Goal: Information Seeking & Learning: Learn about a topic

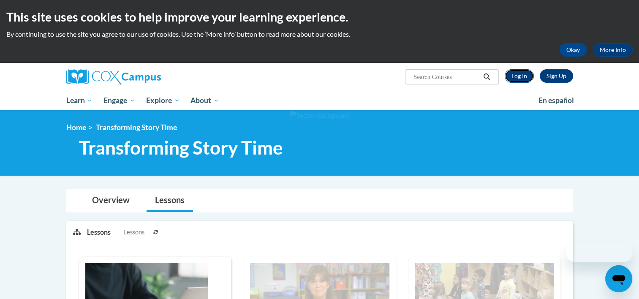
click at [527, 76] on link "Log In" at bounding box center [519, 76] width 29 height 14
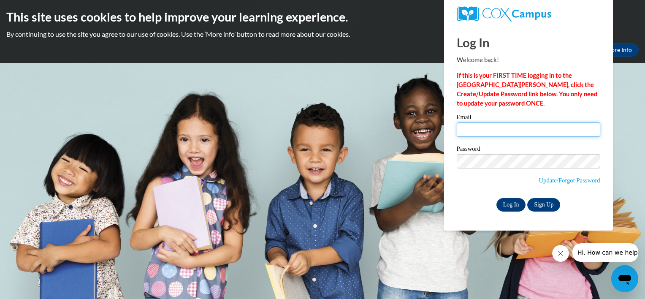
type input "Denia.simpson@hcesc.org"
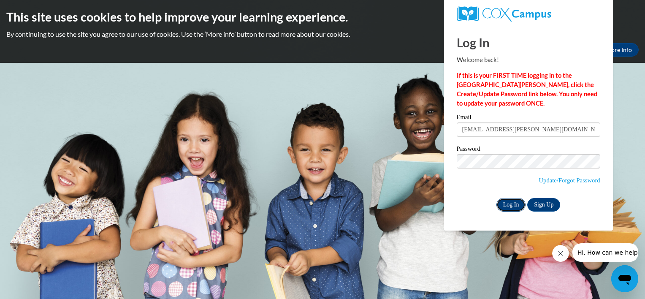
click at [507, 209] on input "Log In" at bounding box center [512, 205] width 30 height 14
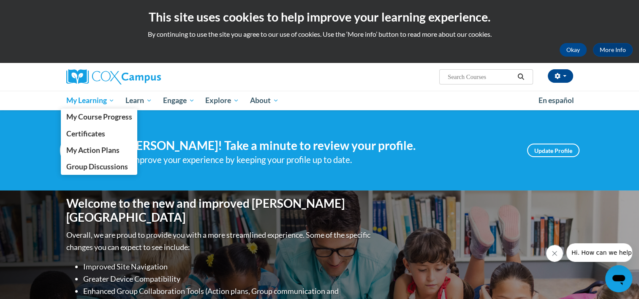
click at [93, 104] on span "My Learning" at bounding box center [90, 100] width 49 height 10
click at [108, 121] on span "My Course Progress" at bounding box center [99, 116] width 66 height 9
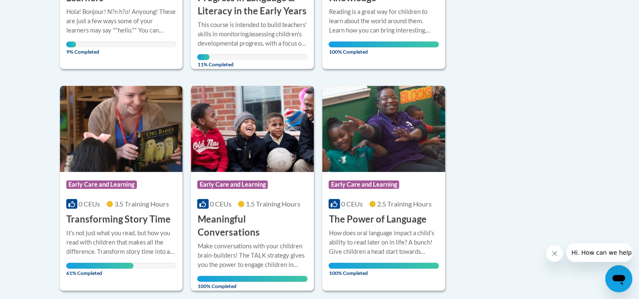
scroll to position [368, 0]
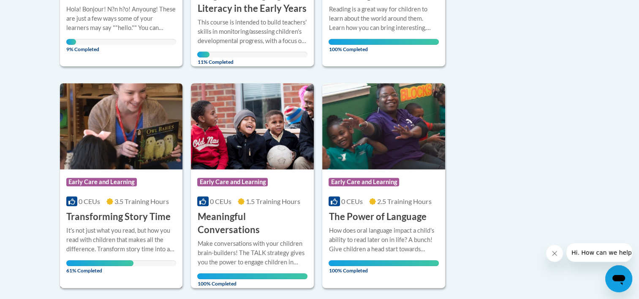
click at [161, 219] on h3 "Transforming Story Time" at bounding box center [118, 216] width 104 height 13
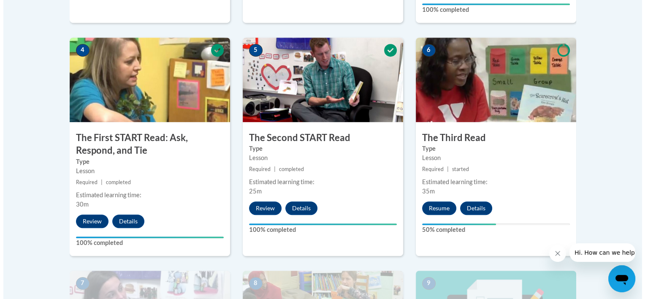
scroll to position [478, 0]
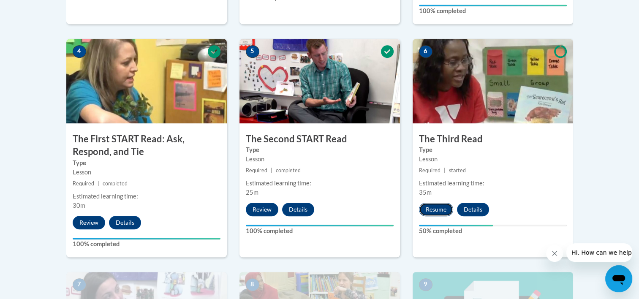
click at [449, 207] on button "Resume" at bounding box center [436, 210] width 34 height 14
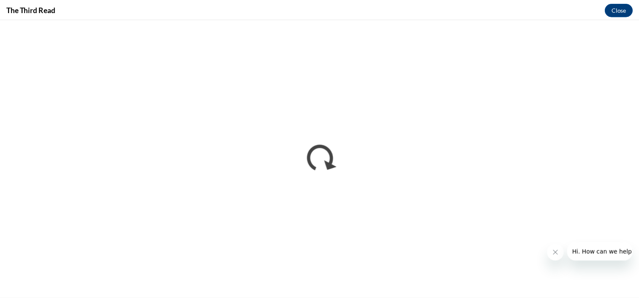
scroll to position [0, 0]
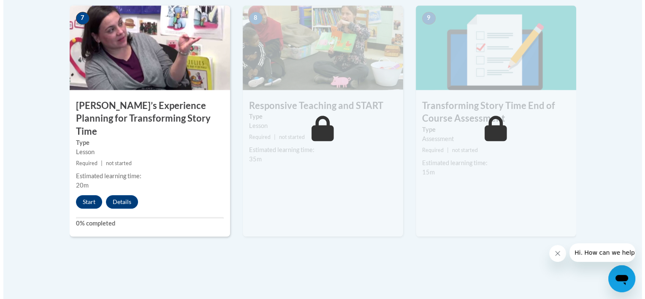
scroll to position [885, 0]
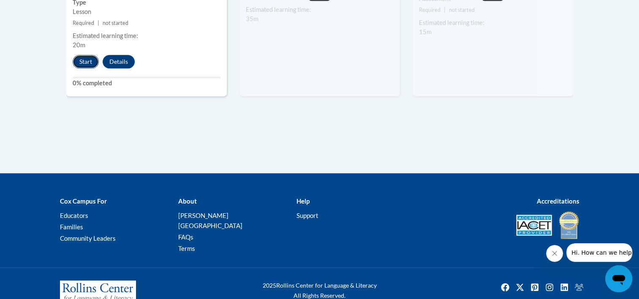
click at [92, 55] on button "Start" at bounding box center [86, 62] width 26 height 14
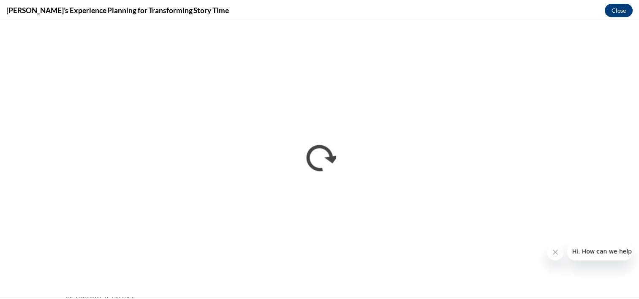
scroll to position [0, 0]
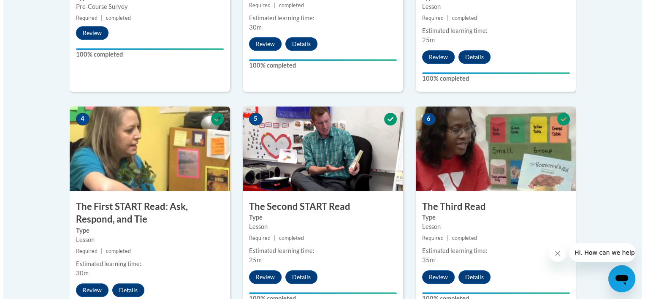
scroll to position [885, 0]
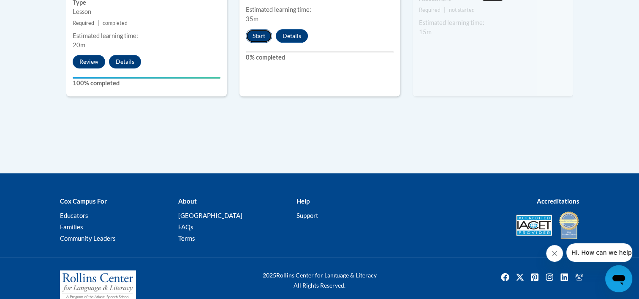
click at [269, 37] on button "Start" at bounding box center [259, 36] width 26 height 14
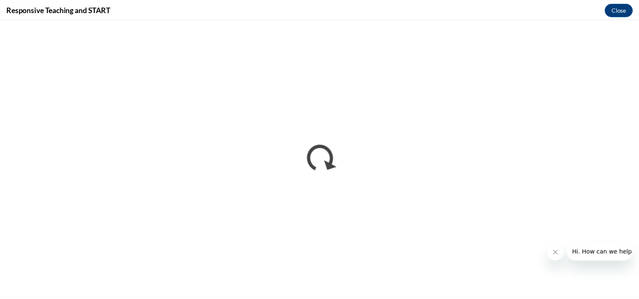
scroll to position [0, 0]
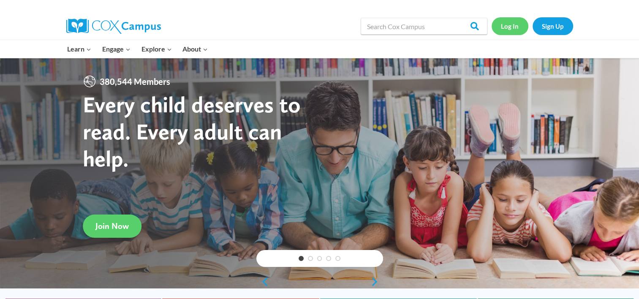
click at [511, 30] on link "Log In" at bounding box center [509, 25] width 37 height 17
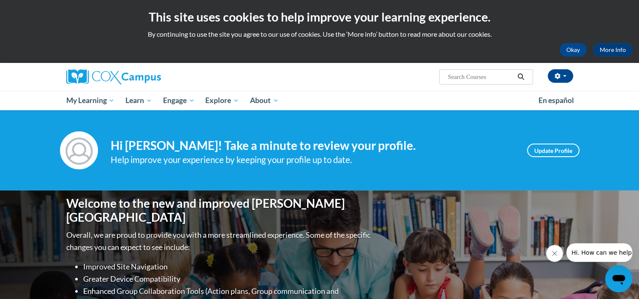
scroll to position [8, 0]
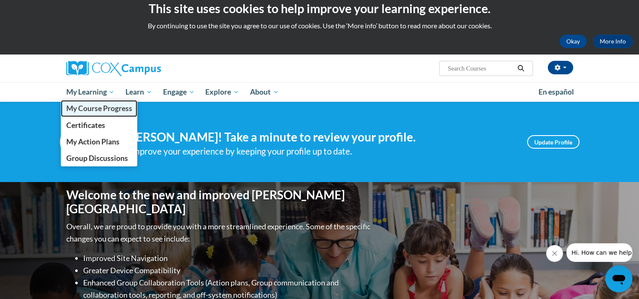
click at [106, 109] on span "My Course Progress" at bounding box center [99, 108] width 66 height 9
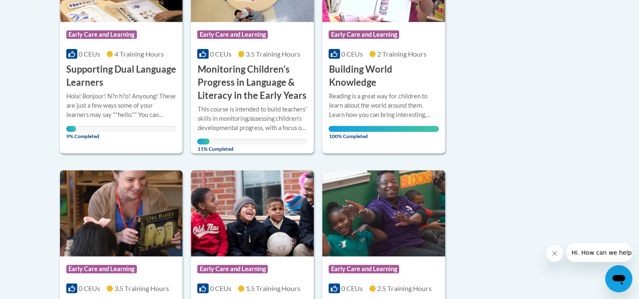
scroll to position [388, 0]
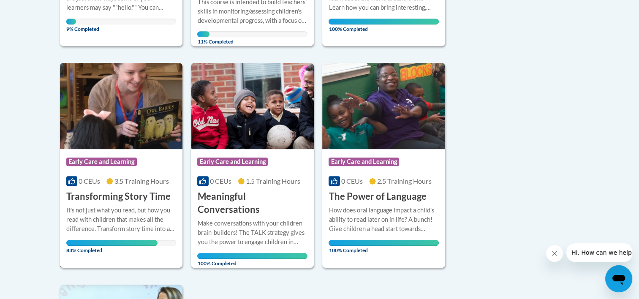
click at [110, 194] on h3 "Transforming Story Time" at bounding box center [118, 196] width 104 height 13
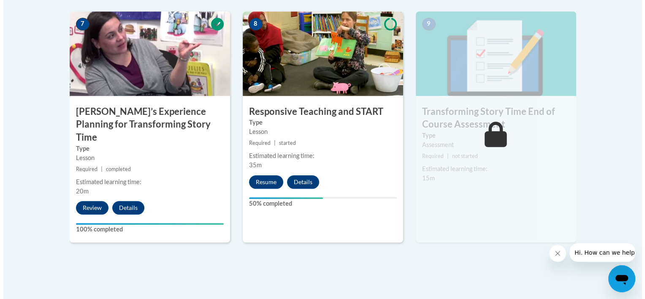
scroll to position [748, 0]
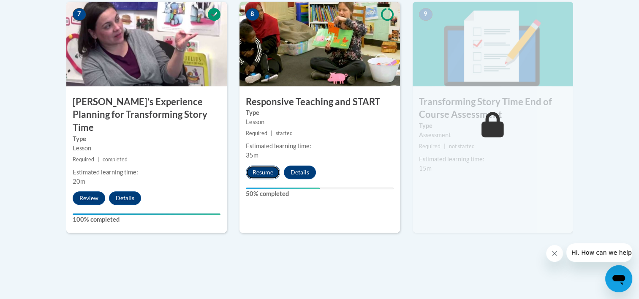
click at [271, 176] on button "Resume" at bounding box center [263, 173] width 34 height 14
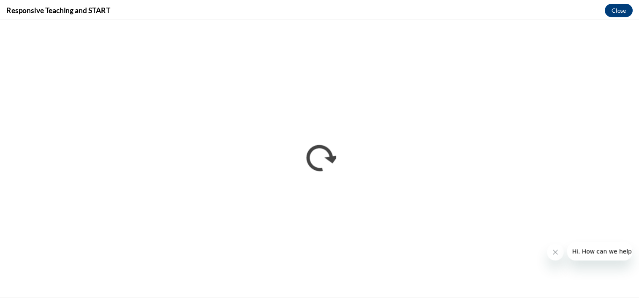
scroll to position [0, 0]
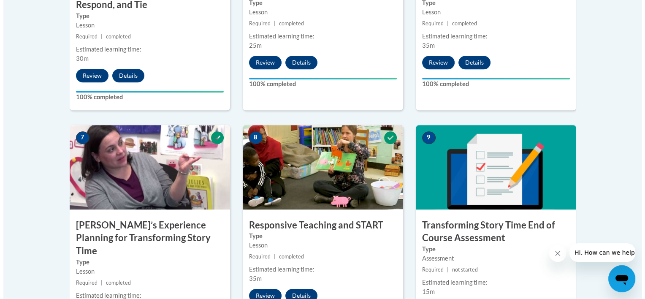
scroll to position [728, 0]
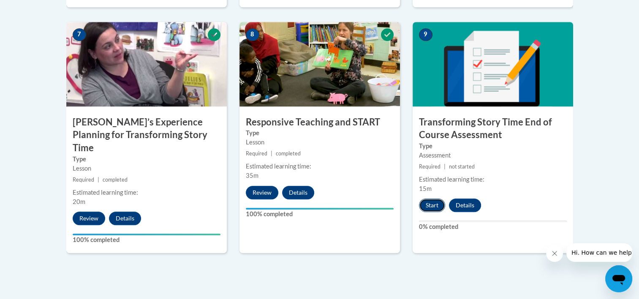
click at [436, 206] on button "Start" at bounding box center [432, 205] width 26 height 14
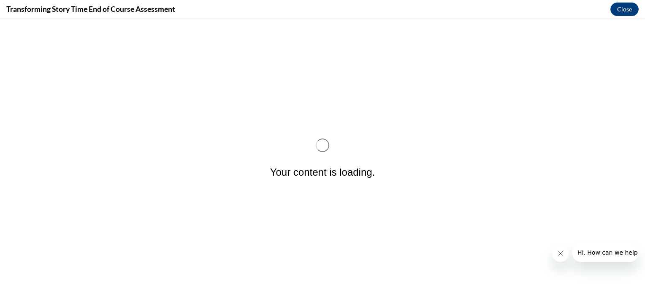
scroll to position [0, 0]
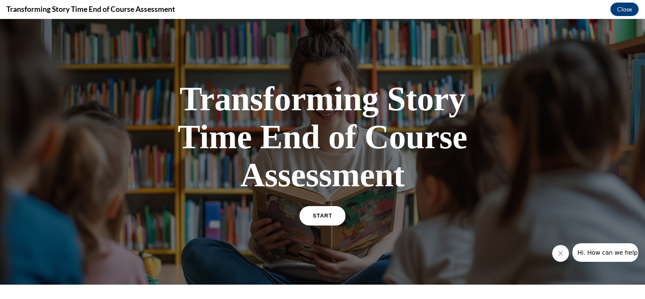
click at [336, 208] on div "START" at bounding box center [323, 219] width 44 height 26
click at [324, 221] on link "START" at bounding box center [322, 215] width 46 height 19
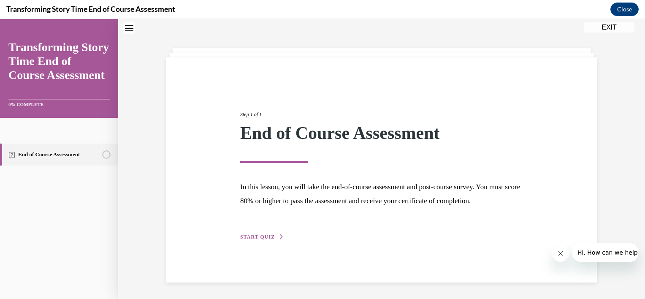
scroll to position [33, 0]
click at [260, 252] on div "Step 1 of 1 End of Course Assessment In this lesson, you will take the end-of-c…" at bounding box center [381, 169] width 431 height 225
click at [262, 239] on span "START QUIZ" at bounding box center [257, 236] width 35 height 6
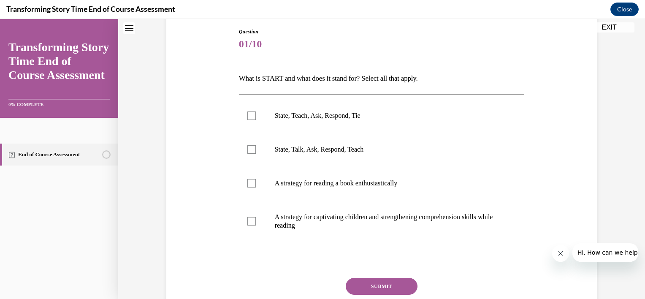
scroll to position [98, 0]
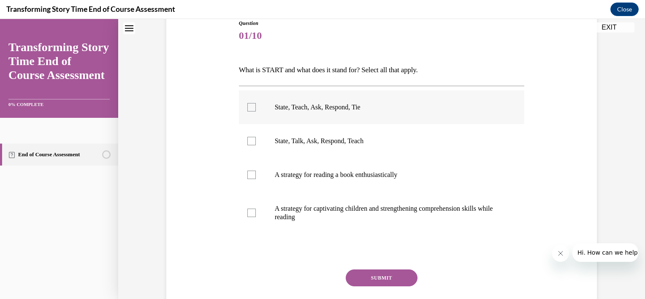
click at [257, 106] on label "State, Teach, Ask, Respond, Tie" at bounding box center [382, 107] width 286 height 34
click at [256, 106] on input "State, Teach, Ask, Respond, Tie" at bounding box center [251, 107] width 8 height 8
checkbox input "true"
click at [252, 216] on div at bounding box center [251, 213] width 8 height 8
click at [252, 216] on input "A strategy for captivating children and strengthening comprehension skills whil…" at bounding box center [251, 213] width 8 height 8
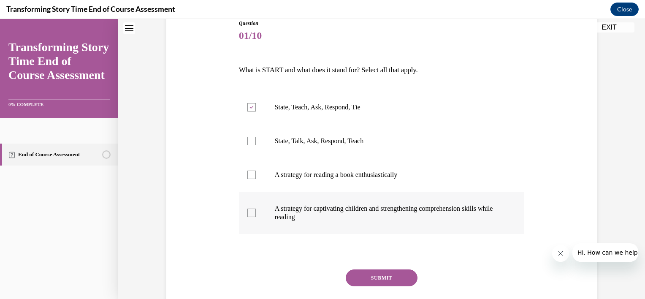
checkbox input "true"
click at [370, 277] on button "SUBMIT" at bounding box center [382, 277] width 72 height 17
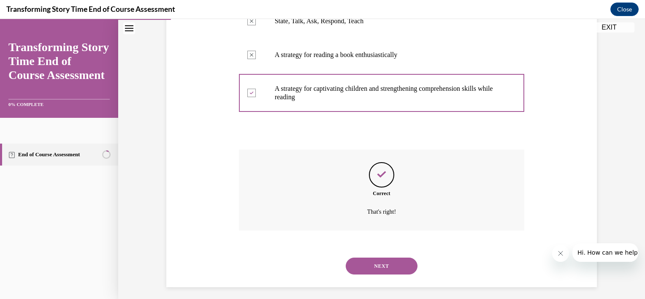
scroll to position [223, 0]
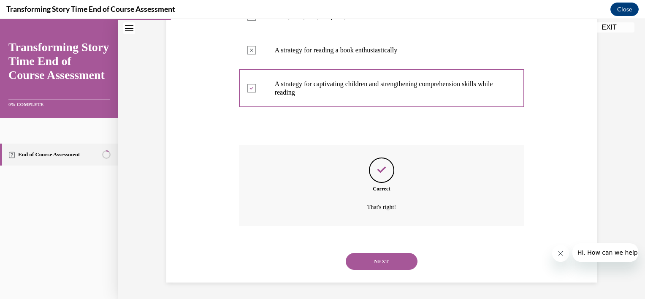
click at [398, 256] on button "NEXT" at bounding box center [382, 261] width 72 height 17
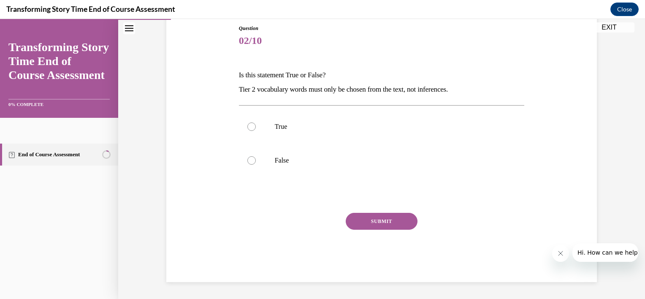
scroll to position [93, 0]
click at [247, 160] on div at bounding box center [251, 160] width 8 height 8
click at [247, 160] on input "False" at bounding box center [251, 160] width 8 height 8
radio input "true"
click at [360, 223] on button "SUBMIT" at bounding box center [382, 221] width 72 height 17
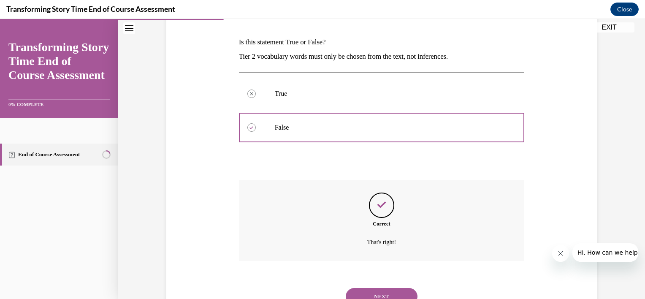
scroll to position [161, 0]
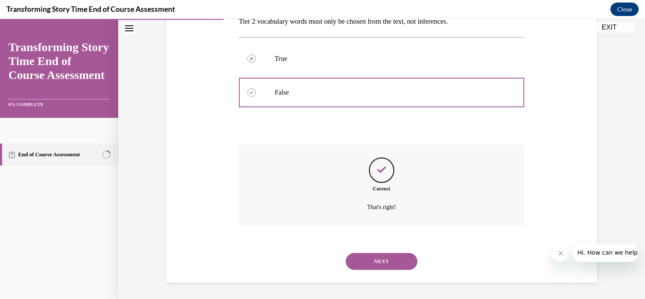
click at [393, 257] on button "NEXT" at bounding box center [382, 261] width 72 height 17
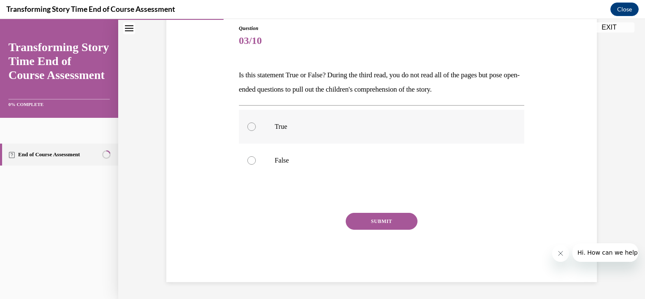
click at [253, 132] on label "True" at bounding box center [382, 127] width 286 height 34
click at [253, 131] on input "True" at bounding box center [251, 126] width 8 height 8
radio input "true"
click at [421, 221] on div "SUBMIT" at bounding box center [382, 234] width 286 height 42
click at [411, 220] on button "SUBMIT" at bounding box center [382, 221] width 72 height 17
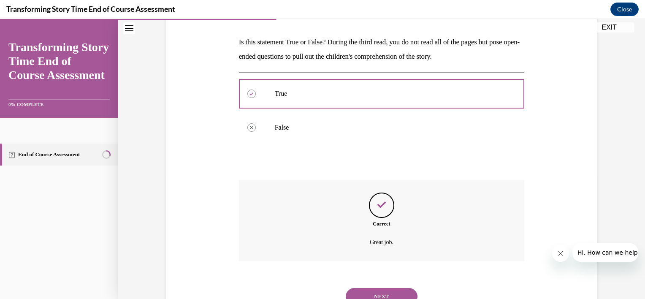
scroll to position [161, 0]
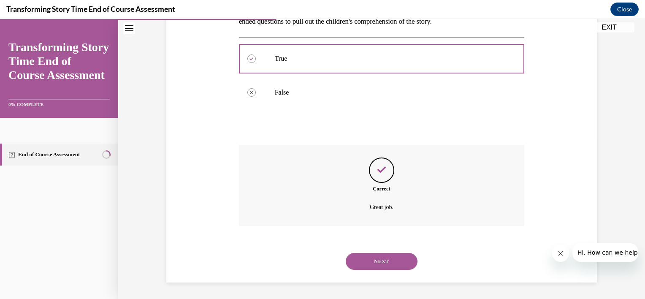
click at [408, 266] on button "NEXT" at bounding box center [382, 261] width 72 height 17
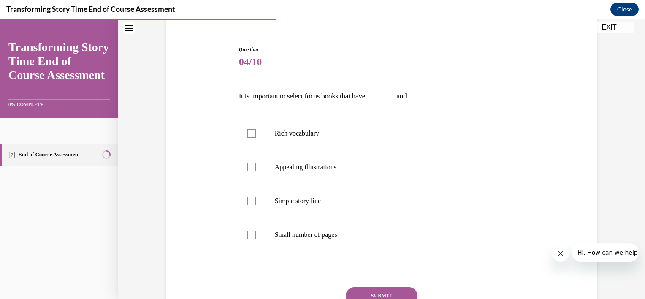
scroll to position [85, 0]
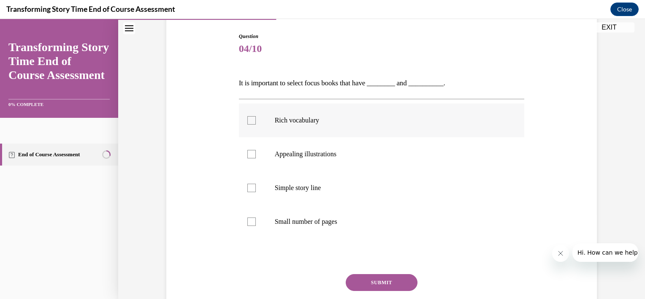
click at [254, 125] on label "Rich vocabulary" at bounding box center [382, 120] width 286 height 34
click at [254, 125] on input "Rich vocabulary" at bounding box center [251, 120] width 8 height 8
checkbox input "true"
click at [260, 150] on label "Appealing illustrations" at bounding box center [382, 154] width 286 height 34
click at [256, 150] on input "Appealing illustrations" at bounding box center [251, 154] width 8 height 8
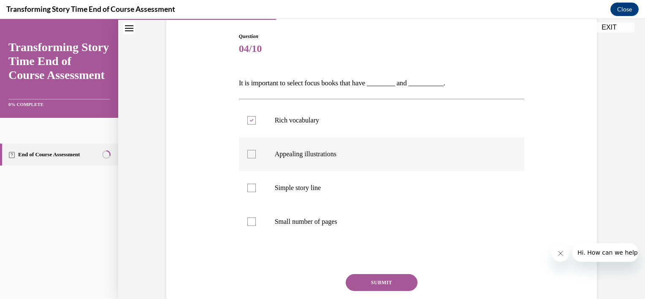
checkbox input "true"
click at [402, 280] on button "SUBMIT" at bounding box center [382, 282] width 72 height 17
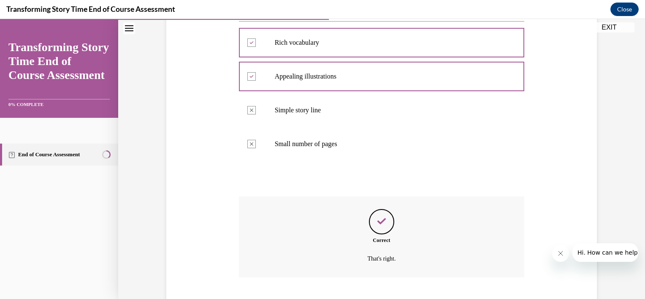
scroll to position [214, 0]
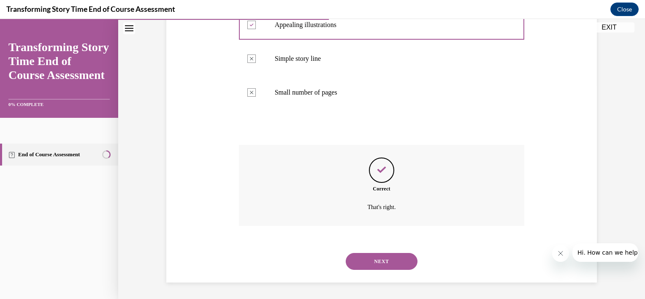
click at [379, 252] on div "NEXT" at bounding box center [382, 261] width 286 height 34
click at [379, 261] on button "NEXT" at bounding box center [382, 261] width 72 height 17
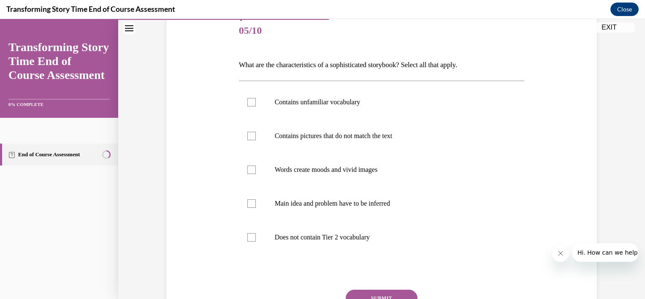
scroll to position [106, 0]
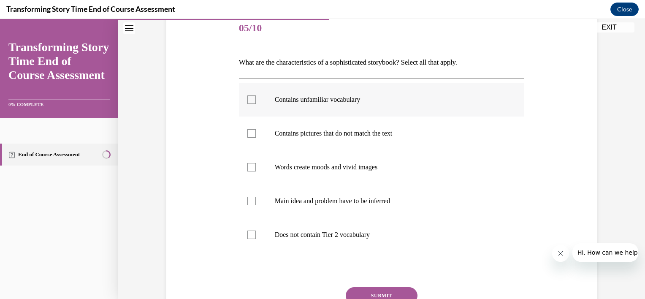
click at [254, 101] on label "Contains unfamiliar vocabulary" at bounding box center [382, 100] width 286 height 34
click at [254, 101] on input "Contains unfamiliar vocabulary" at bounding box center [251, 99] width 8 height 8
checkbox input "true"
click at [249, 163] on div at bounding box center [251, 167] width 8 height 8
click at [249, 163] on input "Words create moods and vivid images" at bounding box center [251, 167] width 8 height 8
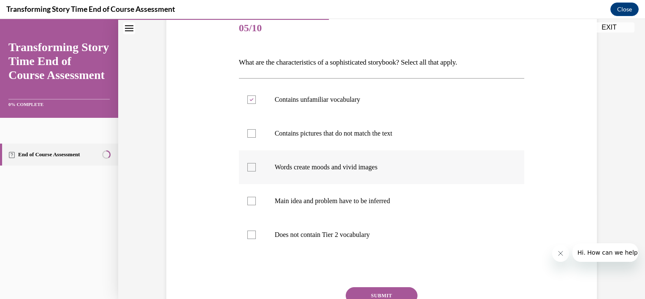
checkbox input "true"
click at [251, 197] on div at bounding box center [251, 201] width 8 height 8
click at [251, 197] on input "Main idea and problem have to be inferred" at bounding box center [251, 201] width 8 height 8
checkbox input "true"
click at [384, 293] on button "SUBMIT" at bounding box center [382, 295] width 72 height 17
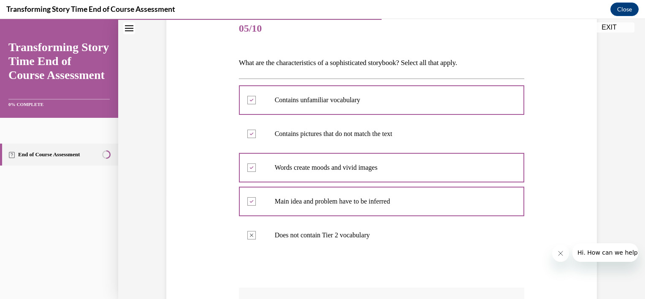
scroll to position [258, 0]
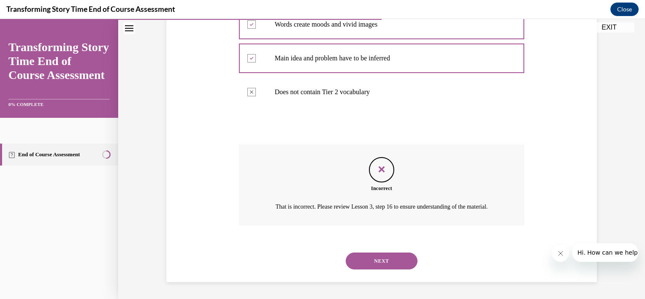
click at [355, 260] on button "NEXT" at bounding box center [382, 260] width 72 height 17
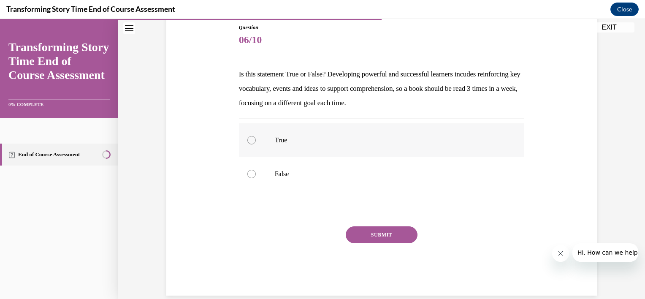
click at [290, 135] on label "True" at bounding box center [382, 140] width 286 height 34
click at [256, 136] on input "True" at bounding box center [251, 140] width 8 height 8
radio input "true"
click at [400, 231] on button "SUBMIT" at bounding box center [382, 234] width 72 height 17
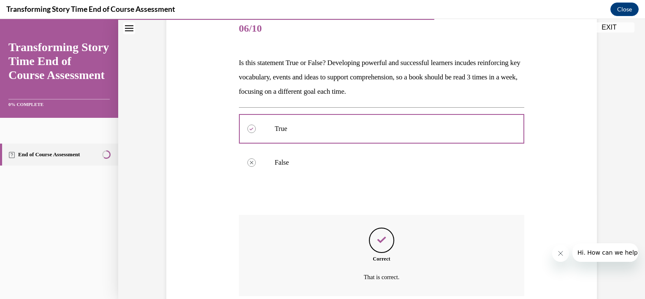
scroll to position [175, 0]
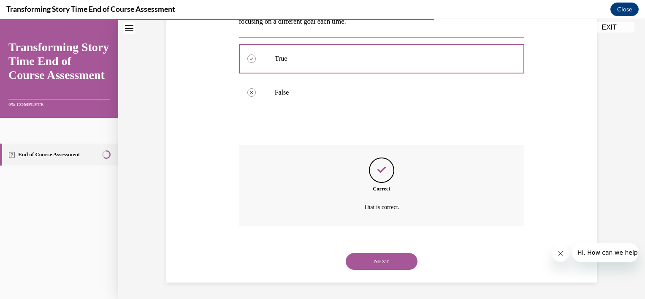
click at [378, 260] on button "NEXT" at bounding box center [382, 261] width 72 height 17
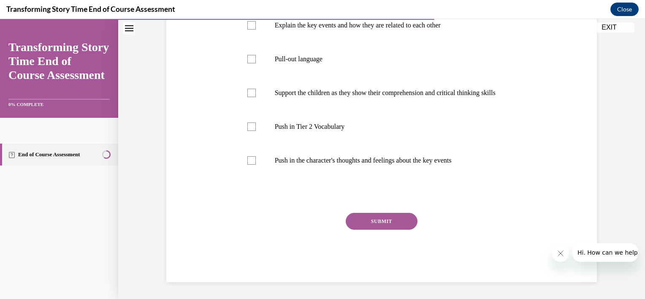
scroll to position [184, 0]
click at [258, 75] on label "Pull-out language" at bounding box center [382, 59] width 286 height 34
click at [256, 63] on input "Pull-out language" at bounding box center [251, 59] width 8 height 8
checkbox input "true"
click at [248, 131] on div at bounding box center [251, 126] width 8 height 8
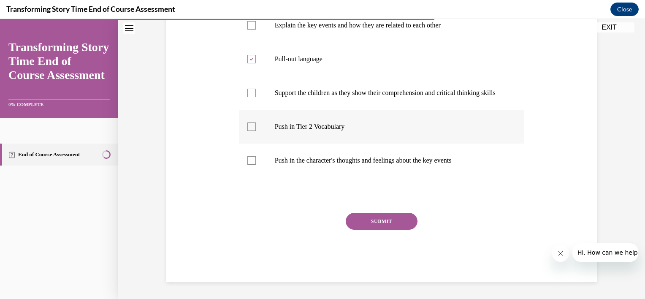
click at [248, 131] on input "Push in Tier 2 Vocabulary" at bounding box center [251, 126] width 8 height 8
checkbox input "true"
click at [369, 230] on button "SUBMIT" at bounding box center [382, 221] width 72 height 17
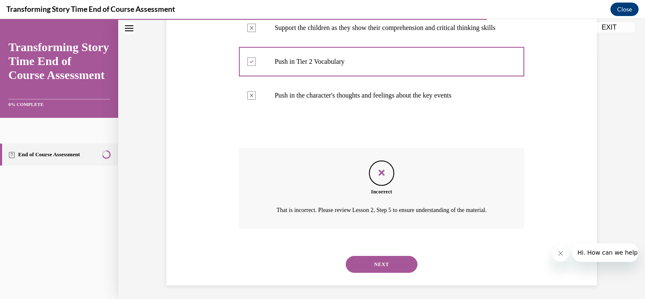
scroll to position [281, 0]
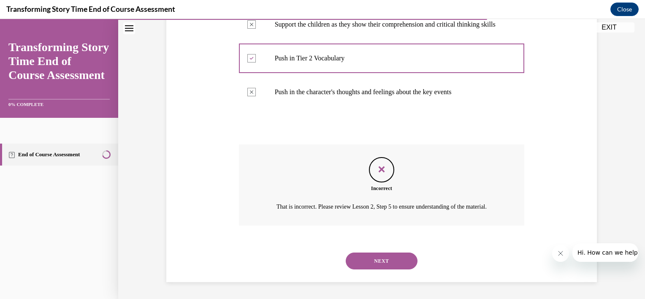
click at [362, 263] on button "NEXT" at bounding box center [382, 260] width 72 height 17
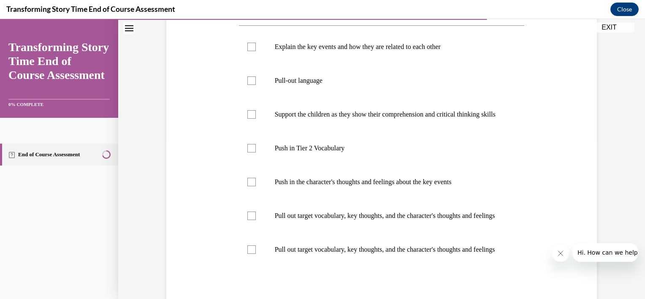
scroll to position [157, 0]
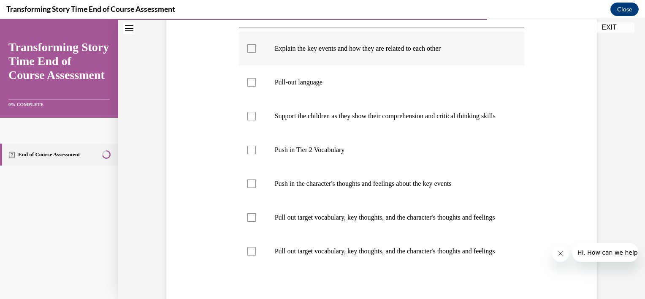
click at [241, 62] on label "Explain the key events and how they are related to each other" at bounding box center [382, 49] width 286 height 34
click at [247, 53] on input "Explain the key events and how they are related to each other" at bounding box center [251, 48] width 8 height 8
checkbox input "true"
click at [256, 167] on label "Push in Tier 2 Vocabulary" at bounding box center [382, 150] width 286 height 34
click at [256, 154] on input "Push in Tier 2 Vocabulary" at bounding box center [251, 150] width 8 height 8
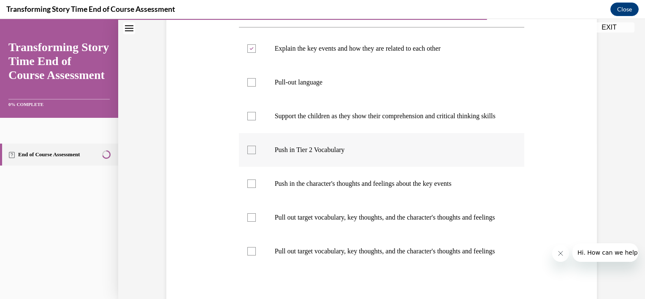
checkbox input "true"
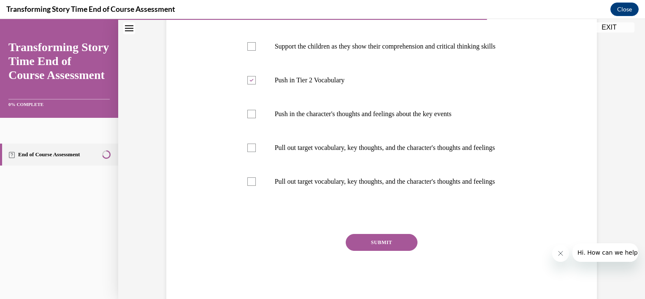
scroll to position [235, 0]
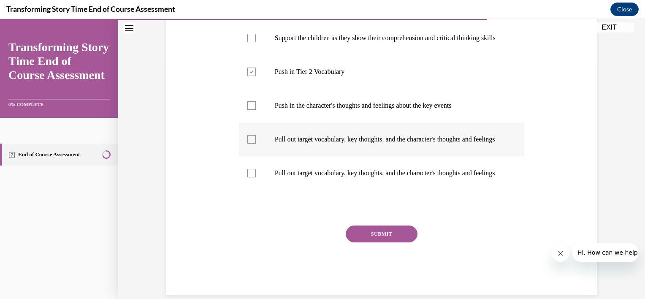
click at [277, 156] on label "Pull out target vocabulary, key thoughts, and the character's thoughts and feel…" at bounding box center [382, 139] width 286 height 34
click at [256, 144] on input "Pull out target vocabulary, key thoughts, and the character's thoughts and feel…" at bounding box center [251, 139] width 8 height 8
checkbox input "true"
click at [264, 190] on label "Pull out target vocabulary, key thoughts, and the character's thoughts and feel…" at bounding box center [382, 173] width 286 height 34
click at [256, 177] on input "Pull out target vocabulary, key thoughts, and the character's thoughts and feel…" at bounding box center [251, 173] width 8 height 8
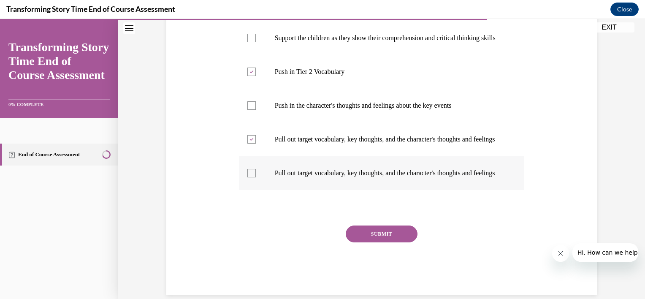
checkbox input "true"
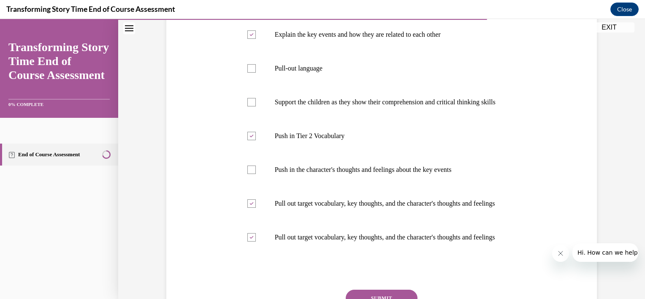
scroll to position [287, 0]
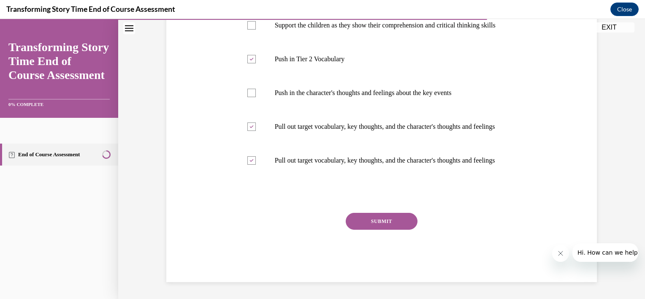
click at [406, 225] on button "SUBMIT" at bounding box center [382, 221] width 72 height 17
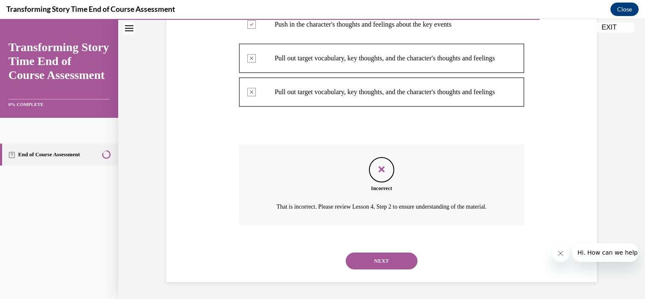
scroll to position [365, 0]
click at [404, 266] on button "NEXT" at bounding box center [382, 260] width 72 height 17
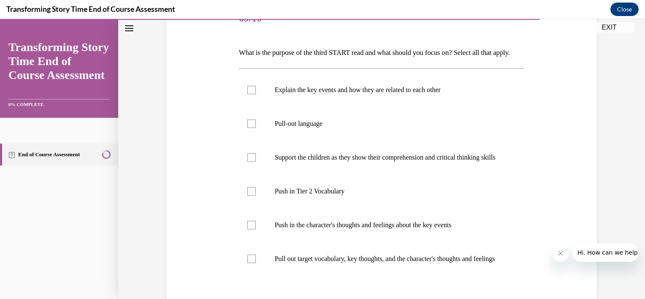
scroll to position [117, 0]
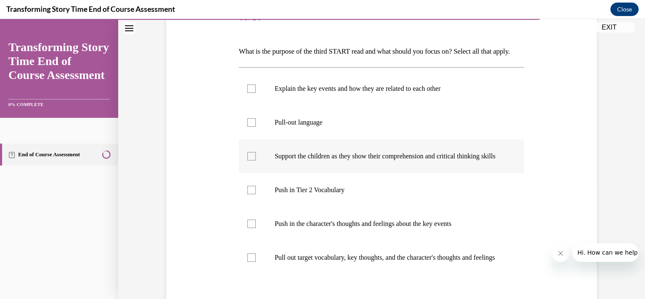
click at [261, 172] on label "Support the children as they show their comprehension and critical thinking ski…" at bounding box center [382, 156] width 286 height 34
click at [256, 160] on input "Support the children as they show their comprehension and critical thinking ski…" at bounding box center [251, 156] width 8 height 8
checkbox input "true"
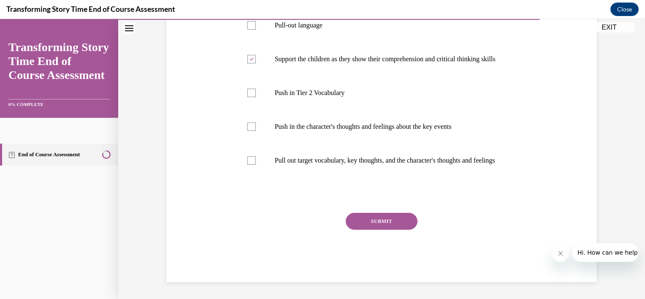
scroll to position [225, 0]
click at [255, 177] on label "Pull out target vocabulary, key thoughts, and the character's thoughts and feel…" at bounding box center [382, 161] width 286 height 34
click at [255, 165] on input "Pull out target vocabulary, key thoughts, and the character's thoughts and feel…" at bounding box center [251, 160] width 8 height 8
checkbox input "true"
click at [255, 144] on label "Push in the character's thoughts and feelings about the key events" at bounding box center [382, 127] width 286 height 34
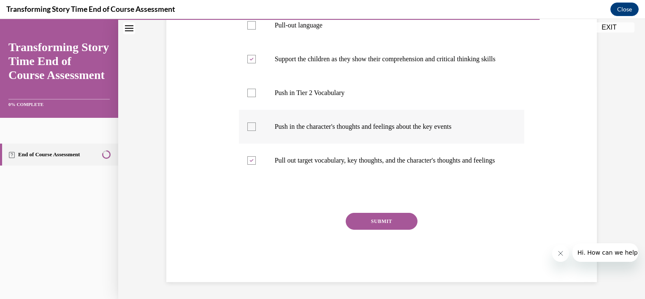
click at [255, 131] on input "Push in the character's thoughts and feelings about the key events" at bounding box center [251, 126] width 8 height 8
checkbox input "true"
click at [255, 177] on label "Pull out target vocabulary, key thoughts, and the character's thoughts and feel…" at bounding box center [382, 161] width 286 height 34
click at [255, 165] on input "Pull out target vocabulary, key thoughts, and the character's thoughts and feel…" at bounding box center [251, 160] width 8 height 8
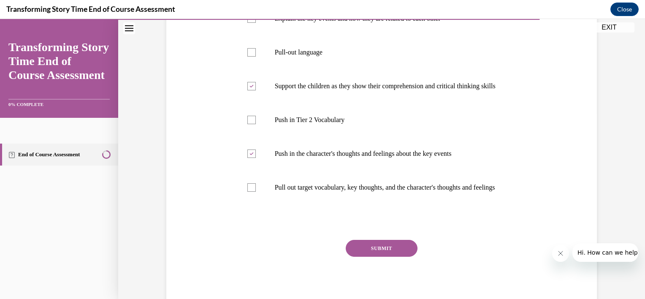
scroll to position [245, 0]
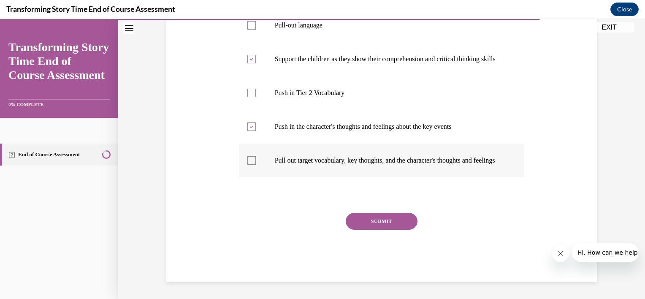
click at [250, 150] on label "Pull out target vocabulary, key thoughts, and the character's thoughts and feel…" at bounding box center [382, 161] width 286 height 34
click at [250, 156] on input "Pull out target vocabulary, key thoughts, and the character's thoughts and feel…" at bounding box center [251, 160] width 8 height 8
checkbox input "true"
click at [375, 219] on button "SUBMIT" at bounding box center [382, 221] width 72 height 17
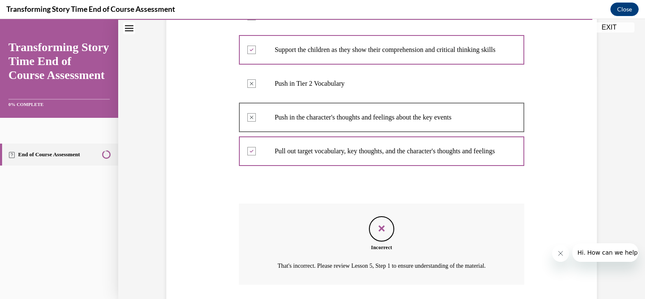
scroll to position [323, 0]
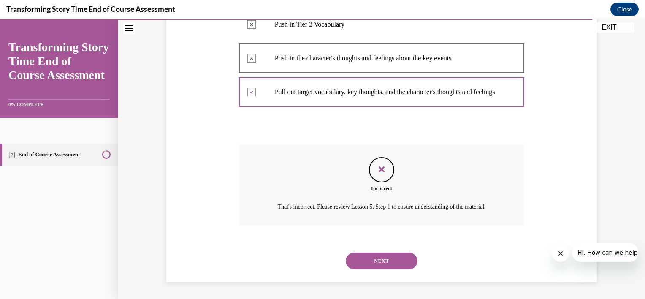
click at [404, 259] on button "NEXT" at bounding box center [382, 260] width 72 height 17
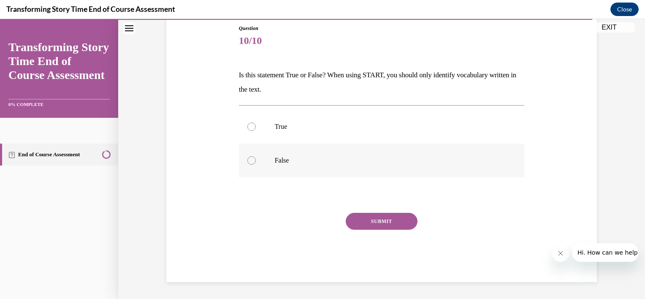
click at [261, 163] on label "False" at bounding box center [382, 161] width 286 height 34
click at [256, 163] on input "False" at bounding box center [251, 160] width 8 height 8
radio input "true"
click at [373, 215] on button "SUBMIT" at bounding box center [382, 221] width 72 height 17
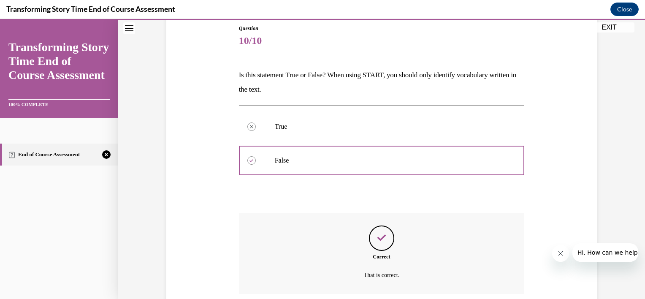
scroll to position [161, 0]
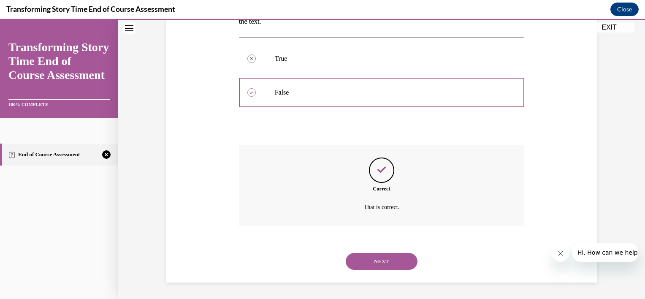
click at [400, 255] on button "NEXT" at bounding box center [382, 261] width 72 height 17
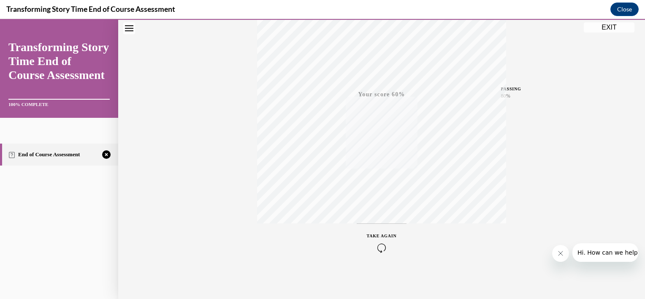
scroll to position [103, 0]
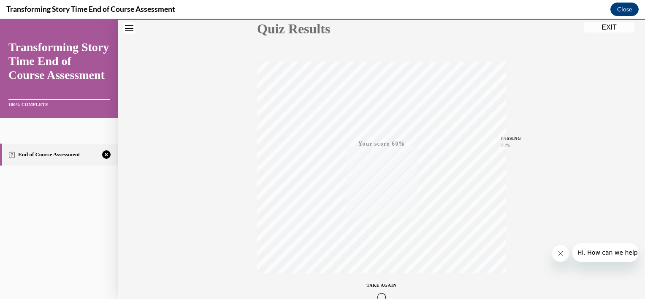
drag, startPoint x: 638, startPoint y: 235, endPoint x: 636, endPoint y: 255, distance: 20.3
click at [636, 255] on div "Quiz Results PASSING 80% Your score 60% Failed PASSING 80% Your score Your scor…" at bounding box center [381, 146] width 527 height 406
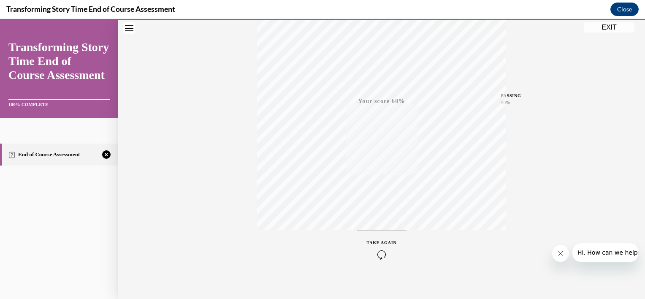
scroll to position [152, 0]
click at [383, 236] on span "TAKE AGAIN" at bounding box center [382, 235] width 30 height 5
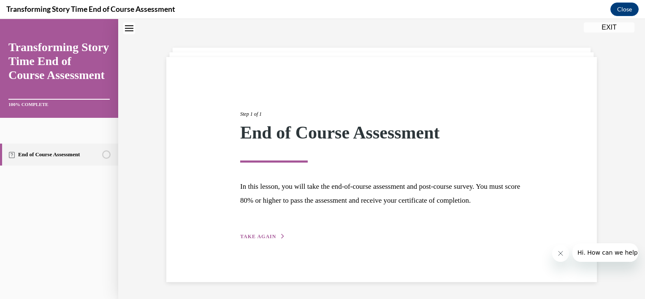
scroll to position [33, 0]
click at [271, 250] on div "Step 1 of 1 End of Course Assessment In this lesson, you will take the end-of-c…" at bounding box center [381, 169] width 431 height 225
click at [270, 239] on span "TAKE AGAIN" at bounding box center [258, 236] width 36 height 6
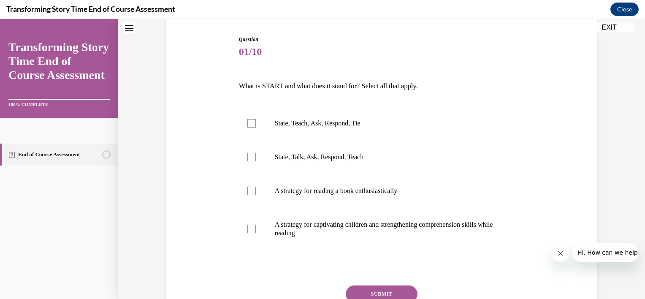
scroll to position [95, 0]
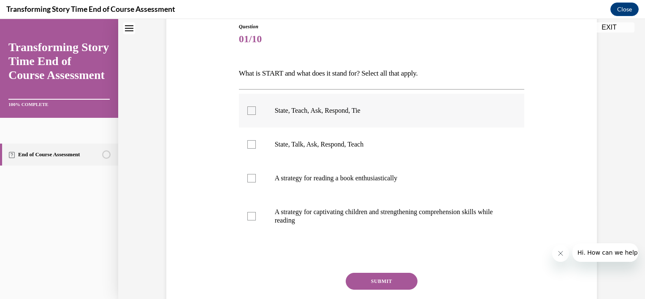
click at [242, 106] on label "State, Teach, Ask, Respond, Tie" at bounding box center [382, 111] width 286 height 34
click at [247, 106] on input "State, Teach, Ask, Respond, Tie" at bounding box center [251, 110] width 8 height 8
checkbox input "true"
click at [245, 183] on label "A strategy for reading a book enthusiastically" at bounding box center [382, 178] width 286 height 34
click at [247, 182] on input "A strategy for reading a book enthusiastically" at bounding box center [251, 178] width 8 height 8
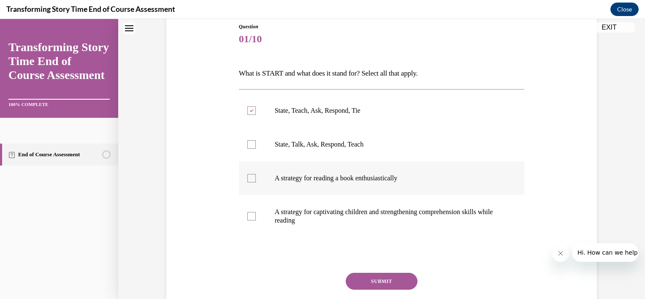
checkbox input "true"
click at [390, 284] on button "SUBMIT" at bounding box center [382, 281] width 72 height 17
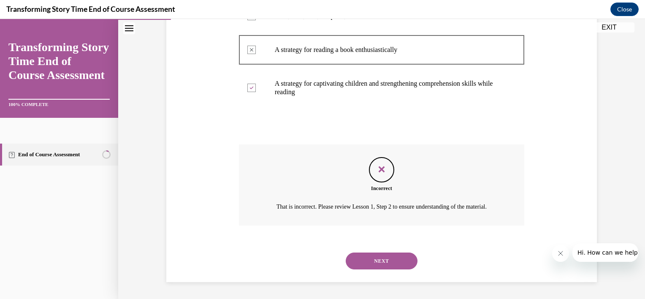
scroll to position [233, 0]
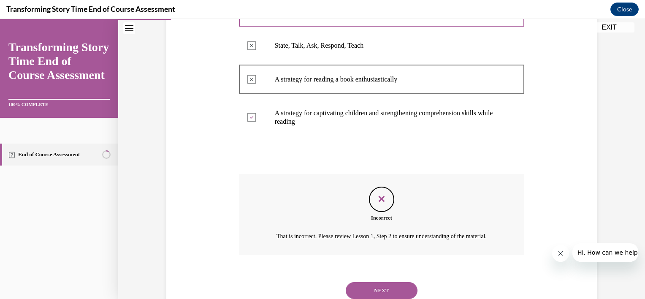
click at [371, 294] on button "NEXT" at bounding box center [382, 290] width 72 height 17
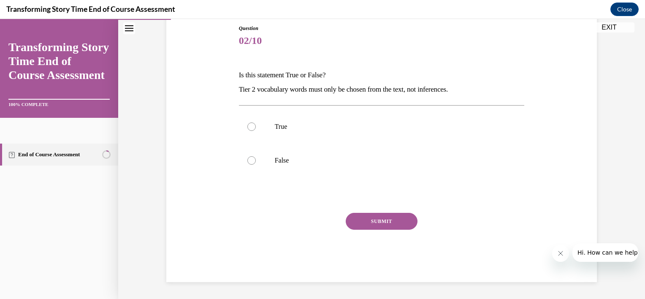
scroll to position [84, 0]
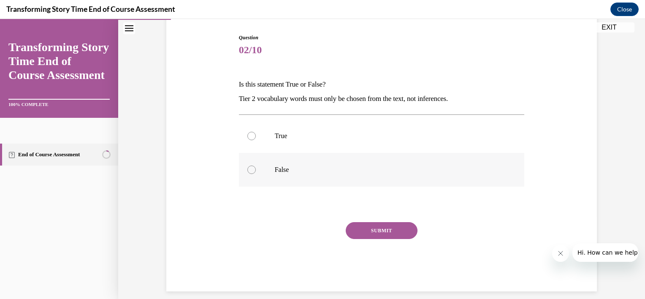
click at [255, 173] on label "False" at bounding box center [382, 170] width 286 height 34
click at [255, 173] on input "False" at bounding box center [251, 170] width 8 height 8
radio input "true"
click at [407, 228] on button "SUBMIT" at bounding box center [382, 230] width 72 height 17
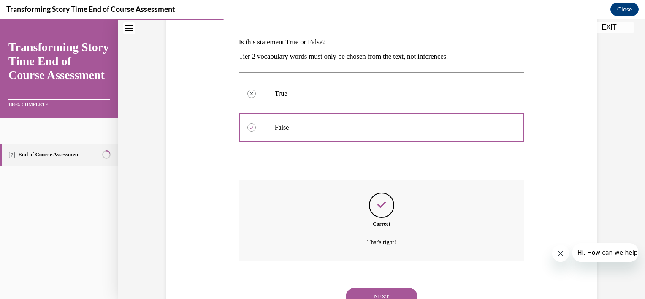
scroll to position [161, 0]
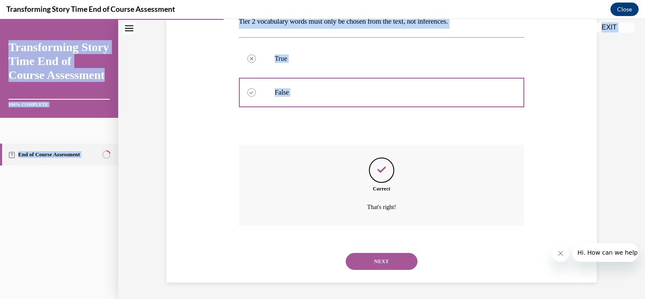
drag, startPoint x: 640, startPoint y: 156, endPoint x: 645, endPoint y: 178, distance: 22.2
click at [638, 178] on html "Correct. Correct answer: False. Your answer: False. That's right! SKIP TO STEP …" at bounding box center [322, 159] width 645 height 280
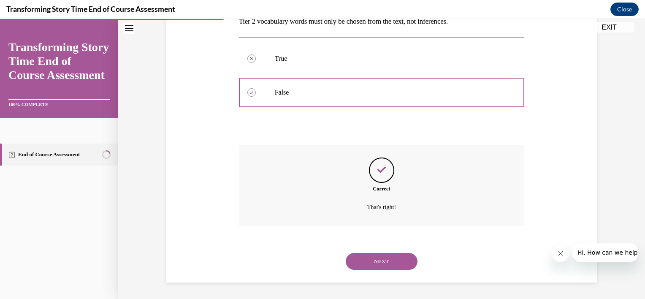
click at [416, 262] on div "NEXT" at bounding box center [382, 261] width 286 height 34
drag, startPoint x: 404, startPoint y: 262, endPoint x: 410, endPoint y: 261, distance: 6.0
click at [404, 261] on button "NEXT" at bounding box center [382, 261] width 72 height 17
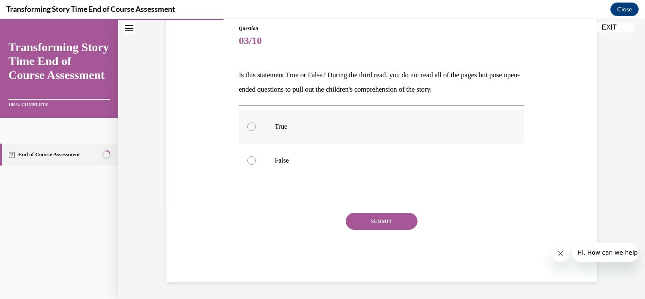
click at [255, 123] on label "True" at bounding box center [382, 127] width 286 height 34
click at [255, 123] on input "True" at bounding box center [251, 126] width 8 height 8
radio input "true"
click at [393, 225] on button "SUBMIT" at bounding box center [382, 221] width 72 height 17
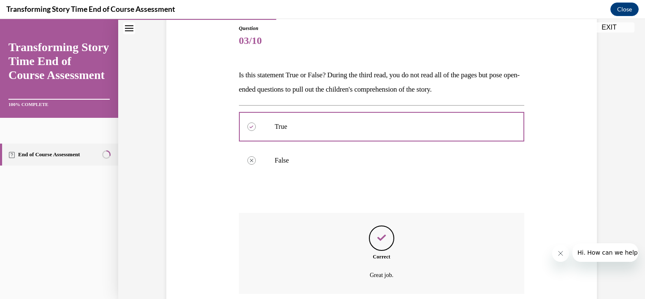
scroll to position [161, 0]
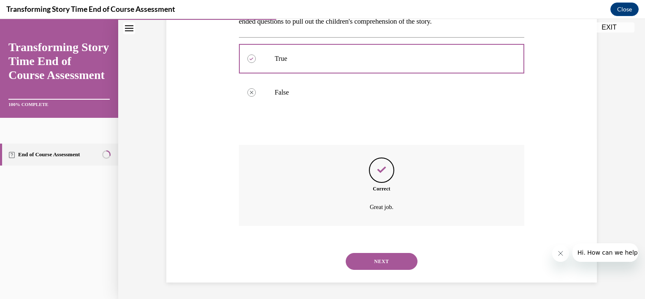
click at [367, 263] on button "NEXT" at bounding box center [382, 261] width 72 height 17
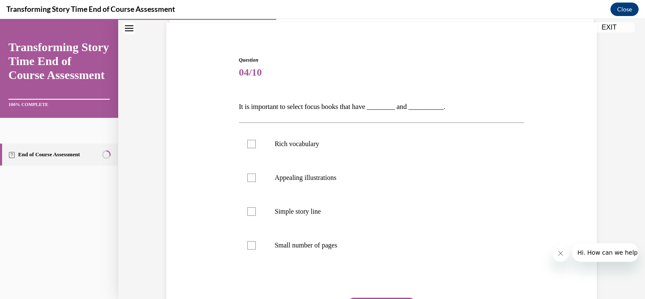
scroll to position [63, 0]
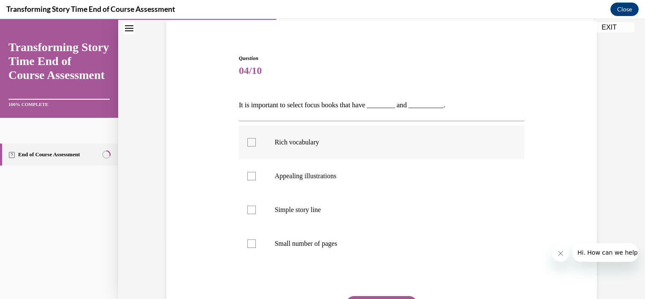
click at [250, 142] on div at bounding box center [251, 142] width 8 height 8
click at [250, 142] on input "Rich vocabulary" at bounding box center [251, 142] width 8 height 8
checkbox input "true"
click at [260, 176] on label "Appealing illustrations" at bounding box center [382, 176] width 286 height 34
click at [256, 176] on input "Appealing illustrations" at bounding box center [251, 176] width 8 height 8
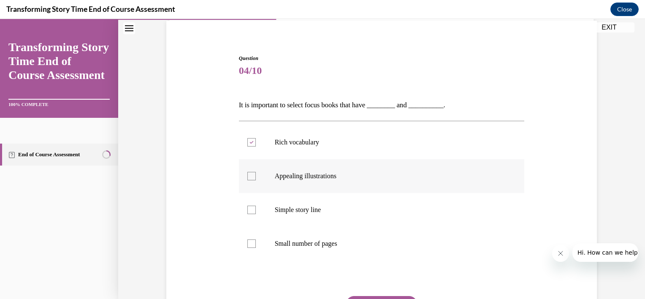
checkbox input "true"
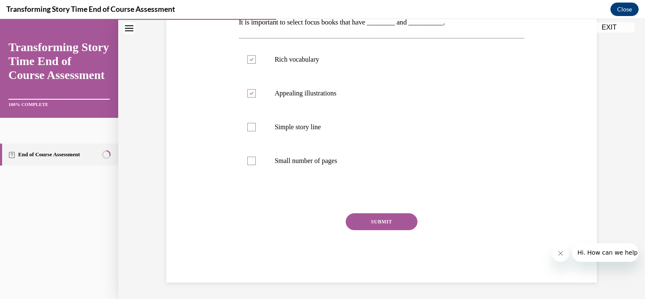
click at [354, 215] on button "SUBMIT" at bounding box center [382, 221] width 72 height 17
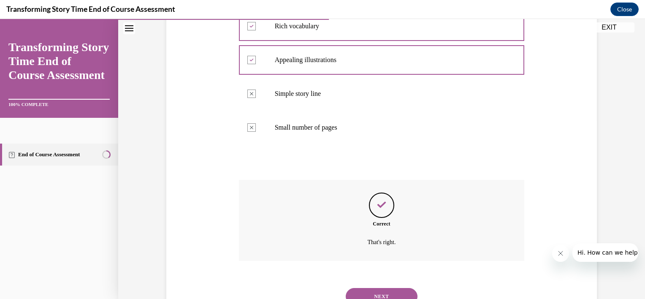
scroll to position [214, 0]
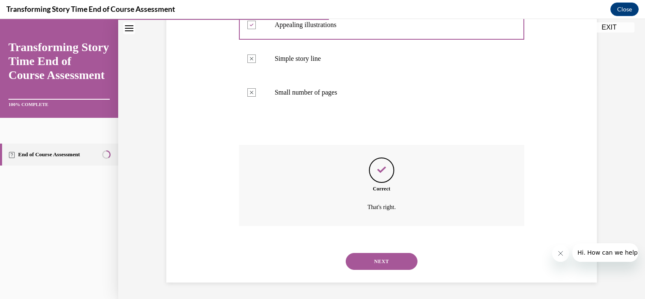
click at [381, 263] on button "NEXT" at bounding box center [382, 261] width 72 height 17
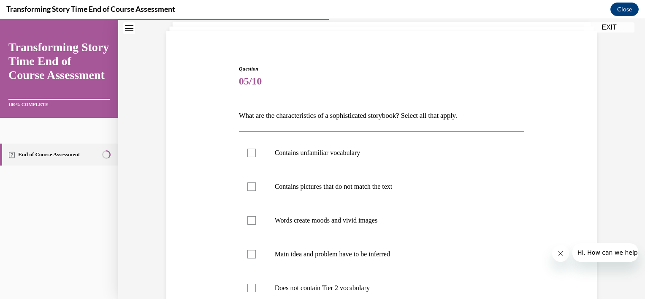
scroll to position [71, 0]
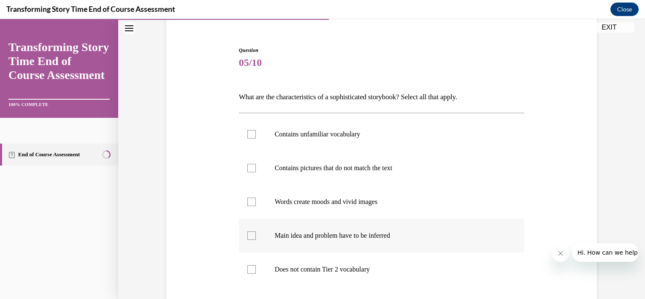
click at [257, 232] on label "Main idea and problem have to be inferred" at bounding box center [382, 236] width 286 height 34
click at [256, 232] on input "Main idea and problem have to be inferred" at bounding box center [251, 235] width 8 height 8
checkbox input "true"
click at [258, 203] on label "Words create moods and vivid images" at bounding box center [382, 202] width 286 height 34
click at [256, 203] on input "Words create moods and vivid images" at bounding box center [251, 202] width 8 height 8
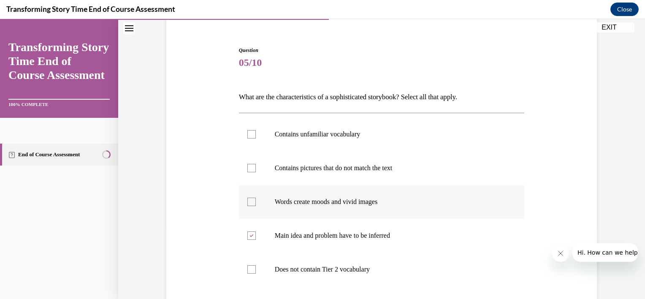
checkbox input "true"
click at [250, 138] on label "Contains unfamiliar vocabulary" at bounding box center [382, 134] width 286 height 34
click at [250, 138] on input "Contains unfamiliar vocabulary" at bounding box center [251, 134] width 8 height 8
checkbox input "true"
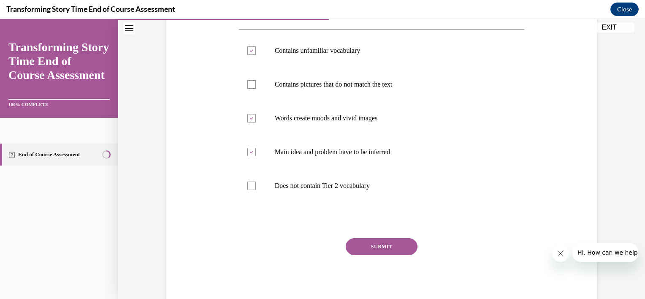
click at [404, 249] on button "SUBMIT" at bounding box center [382, 246] width 72 height 17
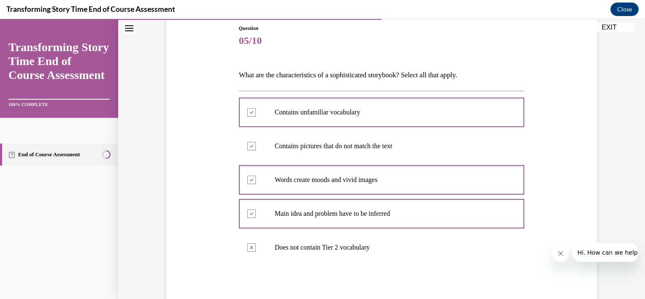
scroll to position [258, 0]
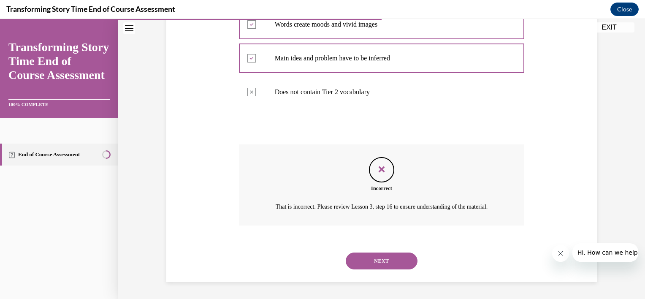
click at [374, 264] on button "NEXT" at bounding box center [382, 260] width 72 height 17
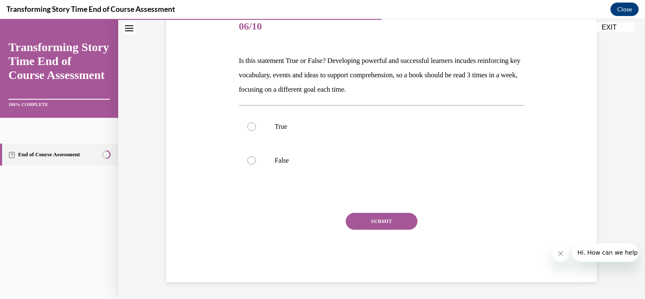
scroll to position [94, 0]
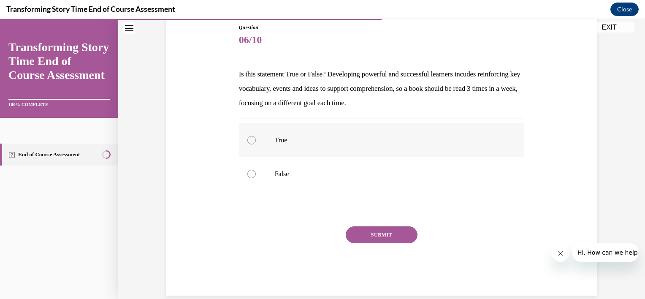
click at [278, 137] on p "True" at bounding box center [389, 140] width 229 height 8
click at [256, 137] on input "True" at bounding box center [251, 140] width 8 height 8
radio input "true"
click at [385, 221] on div "Question 06/10 Is this statement True or False? Developing powerful and success…" at bounding box center [382, 160] width 286 height 272
click at [383, 234] on button "SUBMIT" at bounding box center [382, 234] width 72 height 17
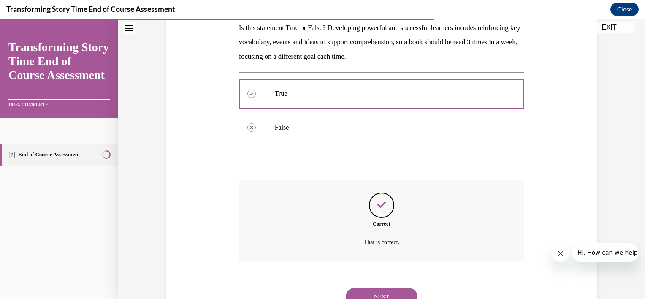
scroll to position [175, 0]
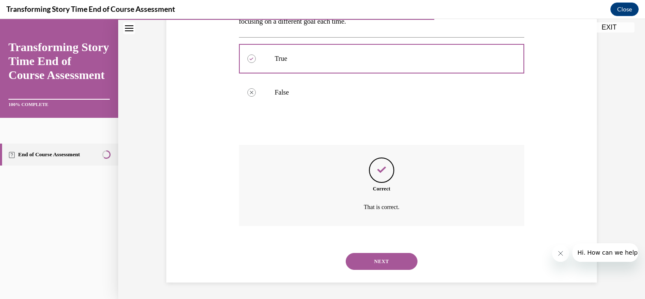
click at [398, 262] on button "NEXT" at bounding box center [382, 261] width 72 height 17
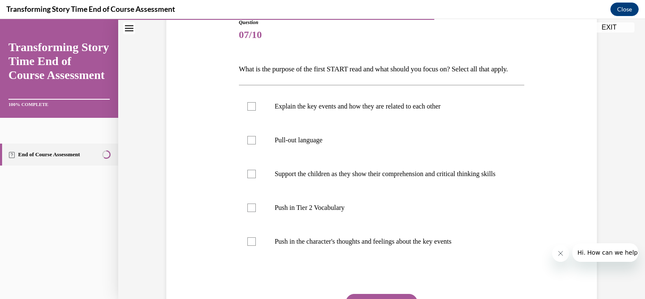
scroll to position [106, 0]
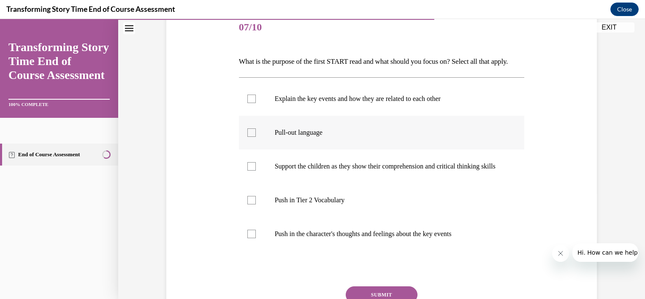
click at [289, 137] on p "Pull-out language" at bounding box center [389, 132] width 229 height 8
click at [256, 137] on input "Pull-out language" at bounding box center [251, 132] width 8 height 8
checkbox input "true"
click at [311, 217] on label "Push in Tier 2 Vocabulary" at bounding box center [382, 200] width 286 height 34
click at [256, 204] on input "Push in Tier 2 Vocabulary" at bounding box center [251, 200] width 8 height 8
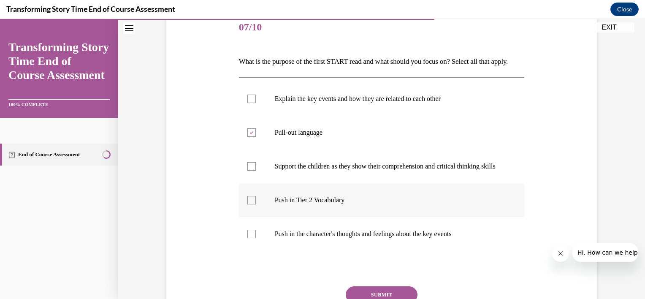
checkbox input "true"
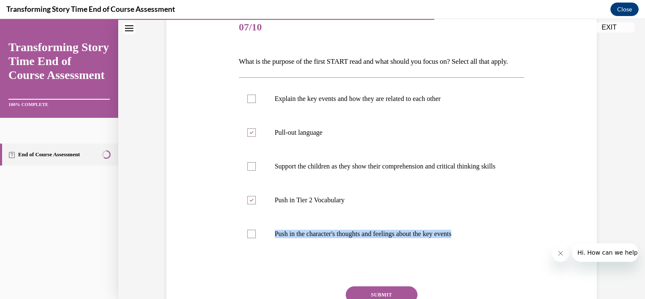
drag, startPoint x: 637, startPoint y: 223, endPoint x: 640, endPoint y: 242, distance: 19.2
click at [638, 242] on div "Home Question 06/10 Is this statement True or False? Developing powerful and su…" at bounding box center [381, 159] width 527 height 280
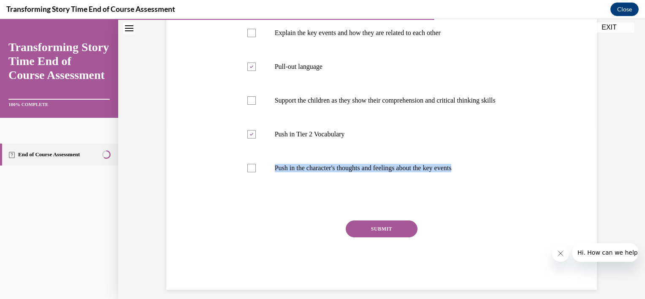
scroll to position [186, 0]
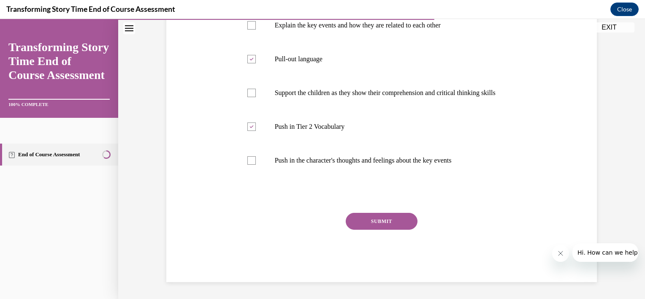
click at [508, 223] on div "Question 07/10 What is the purpose of the first START read and what should you …" at bounding box center [382, 110] width 286 height 345
click at [380, 230] on button "SUBMIT" at bounding box center [382, 221] width 72 height 17
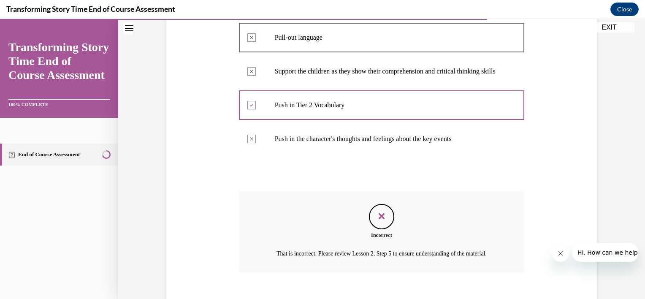
scroll to position [281, 0]
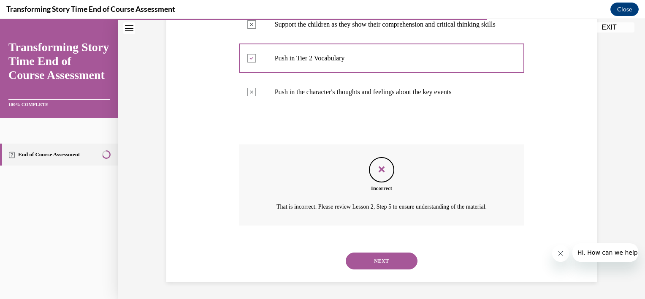
click at [405, 265] on button "NEXT" at bounding box center [382, 260] width 72 height 17
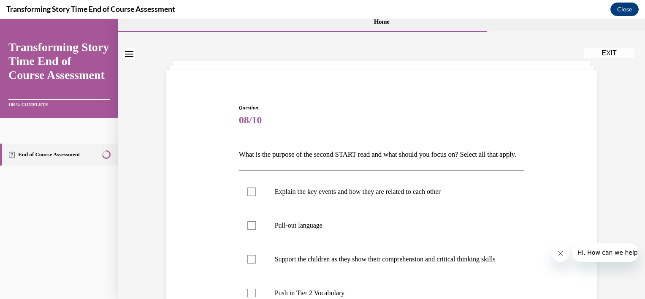
scroll to position [19, 0]
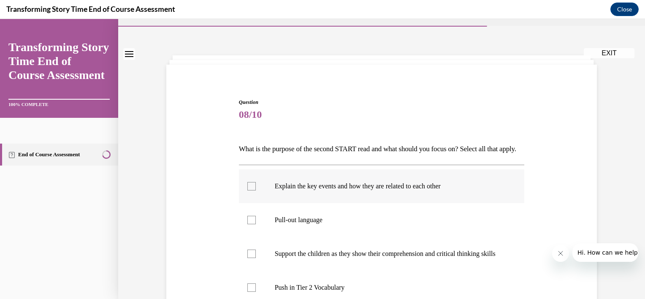
click at [253, 197] on label "Explain the key events and how they are related to each other" at bounding box center [382, 186] width 286 height 34
click at [253, 190] on input "Explain the key events and how they are related to each other" at bounding box center [251, 186] width 8 height 8
checkbox input "true"
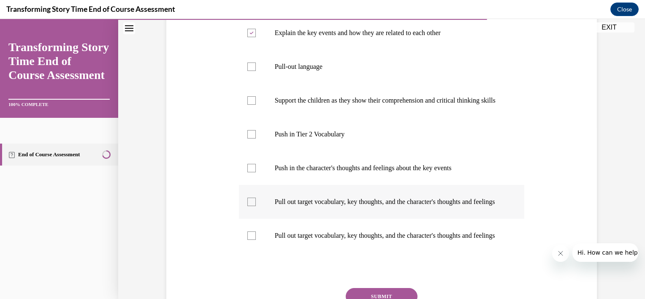
scroll to position [173, 0]
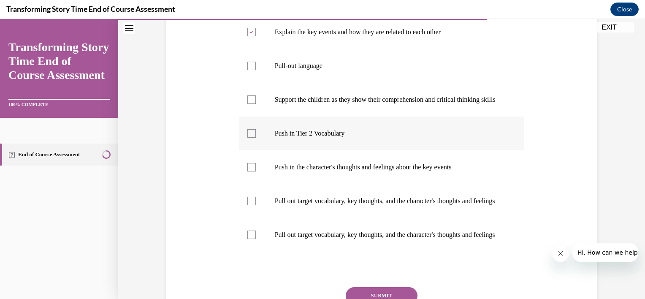
click at [255, 150] on label "Push in Tier 2 Vocabulary" at bounding box center [382, 134] width 286 height 34
click at [255, 138] on input "Push in Tier 2 Vocabulary" at bounding box center [251, 133] width 8 height 8
checkbox input "true"
click at [271, 184] on label "Push in the character's thoughts and feelings about the key events" at bounding box center [382, 167] width 286 height 34
click at [256, 171] on input "Push in the character's thoughts and feelings about the key events" at bounding box center [251, 167] width 8 height 8
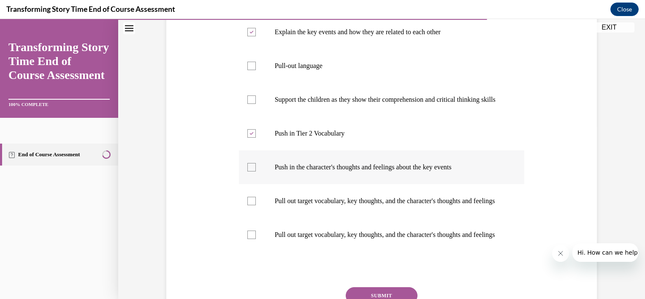
checkbox input "true"
click at [258, 83] on label "Pull-out language" at bounding box center [382, 66] width 286 height 34
click at [256, 70] on input "Pull-out language" at bounding box center [251, 66] width 8 height 8
checkbox input "true"
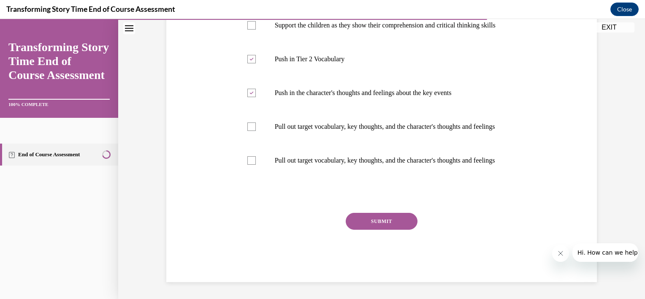
click at [403, 229] on div "SUBMIT" at bounding box center [382, 234] width 286 height 42
click at [403, 226] on button "SUBMIT" at bounding box center [382, 221] width 72 height 17
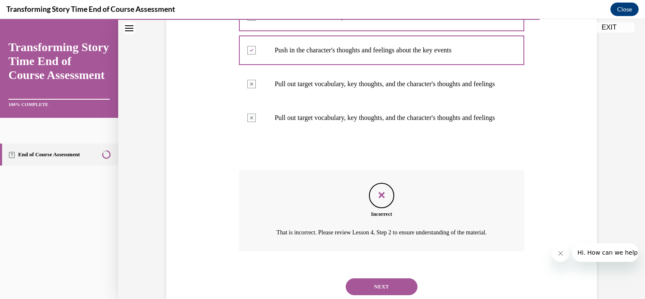
scroll to position [293, 0]
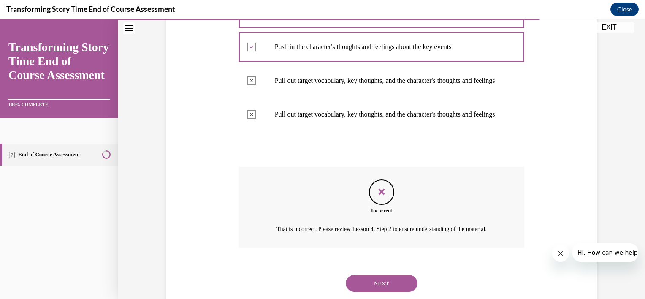
drag, startPoint x: 633, startPoint y: 192, endPoint x: 640, endPoint y: 214, distance: 23.4
click at [637, 222] on div "Question 08/10 What is the purpose of the second START read and what should you…" at bounding box center [381, 36] width 527 height 569
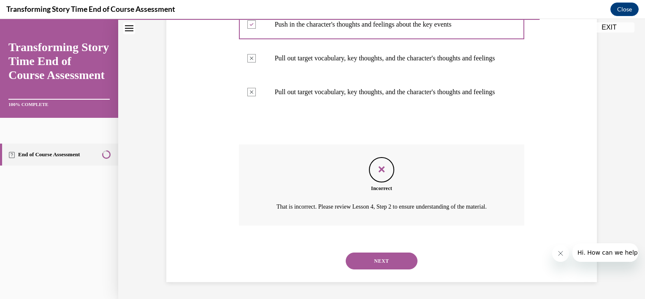
scroll to position [365, 0]
click at [385, 256] on button "NEXT" at bounding box center [382, 260] width 72 height 17
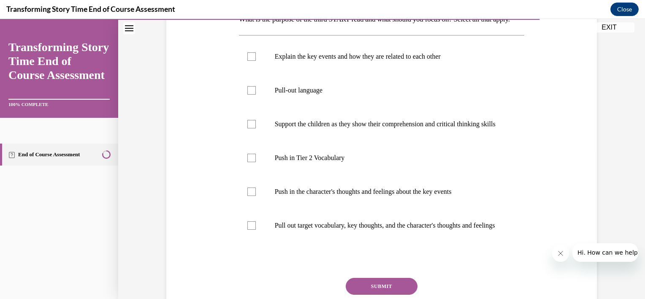
scroll to position [160, 0]
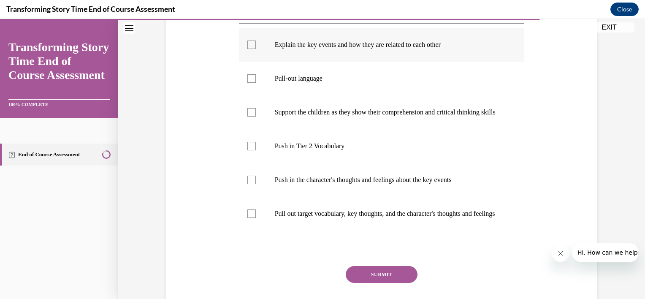
click at [324, 62] on label "Explain the key events and how they are related to each other" at bounding box center [382, 45] width 286 height 34
click at [256, 49] on input "Explain the key events and how they are related to each other" at bounding box center [251, 45] width 8 height 8
checkbox input "true"
click at [260, 129] on label "Support the children as they show their comprehension and critical thinking ski…" at bounding box center [382, 112] width 286 height 34
click at [256, 117] on input "Support the children as they show their comprehension and critical thinking ski…" at bounding box center [251, 112] width 8 height 8
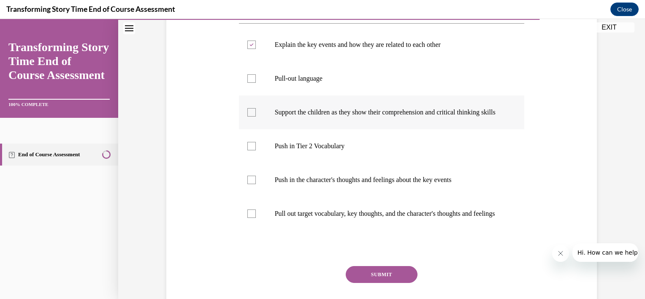
checkbox input "true"
click at [258, 197] on label "Push in the character's thoughts and feelings about the key events" at bounding box center [382, 180] width 286 height 34
click at [256, 184] on input "Push in the character's thoughts and feelings about the key events" at bounding box center [251, 180] width 8 height 8
checkbox input "true"
click at [257, 163] on label "Push in Tier 2 Vocabulary" at bounding box center [382, 146] width 286 height 34
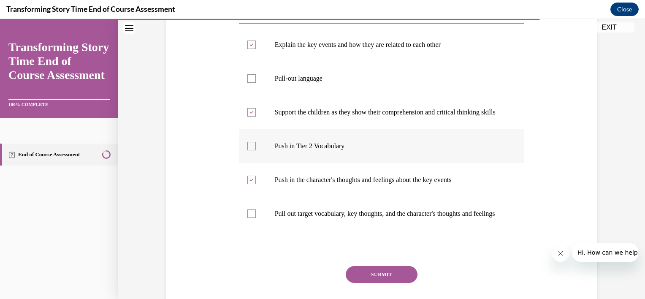
click at [256, 150] on input "Push in Tier 2 Vocabulary" at bounding box center [251, 146] width 8 height 8
checkbox input "true"
click at [275, 218] on p "Pull out target vocabulary, key thoughts, and the character's thoughts and feel…" at bounding box center [389, 213] width 229 height 8
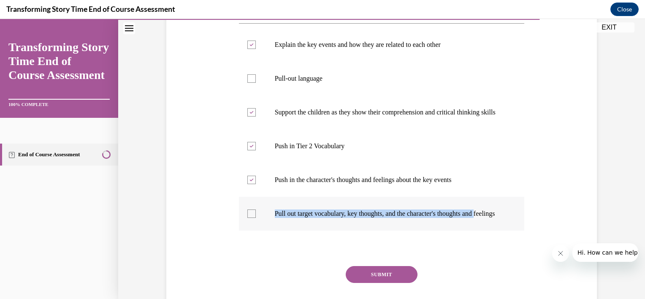
drag, startPoint x: 274, startPoint y: 241, endPoint x: 252, endPoint y: 241, distance: 21.1
click at [252, 231] on label "Pull out target vocabulary, key thoughts, and the character's thoughts and feel…" at bounding box center [382, 214] width 286 height 34
click at [253, 231] on label "Pull out target vocabulary, key thoughts, and the character's thoughts and feel…" at bounding box center [382, 214] width 286 height 34
click at [253, 218] on input "Pull out target vocabulary, key thoughts, and the character's thoughts and feel…" at bounding box center [251, 213] width 8 height 8
checkbox input "true"
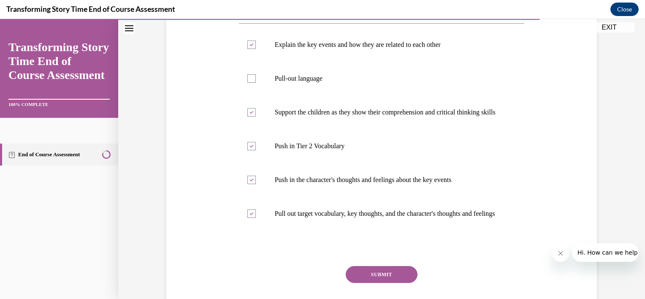
click at [385, 283] on button "SUBMIT" at bounding box center [382, 274] width 72 height 17
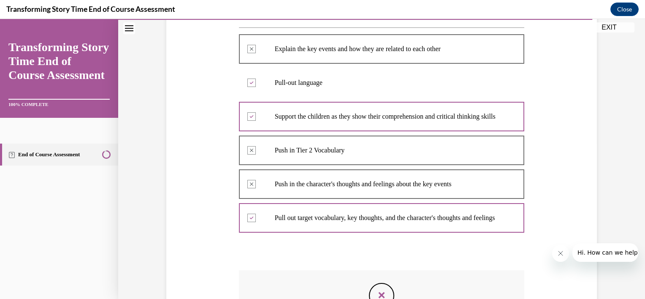
scroll to position [141, 0]
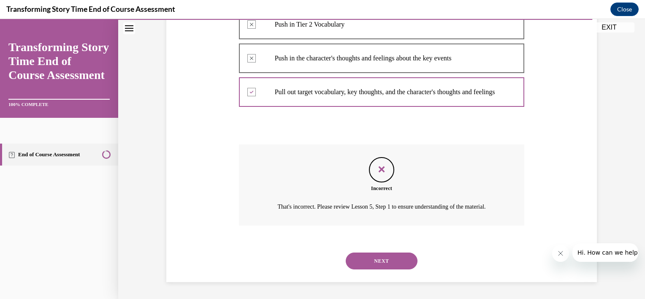
click at [404, 262] on button "NEXT" at bounding box center [382, 260] width 72 height 17
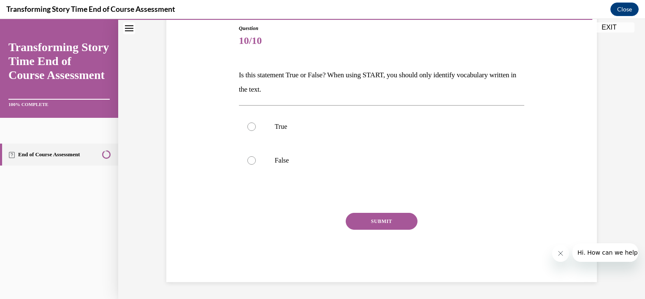
scroll to position [93, 0]
click at [267, 160] on label "False" at bounding box center [382, 161] width 286 height 34
click at [256, 160] on input "False" at bounding box center [251, 160] width 8 height 8
radio input "true"
click at [372, 221] on button "SUBMIT" at bounding box center [382, 221] width 72 height 17
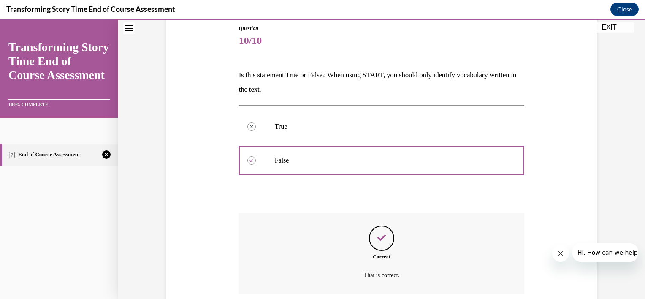
scroll to position [161, 0]
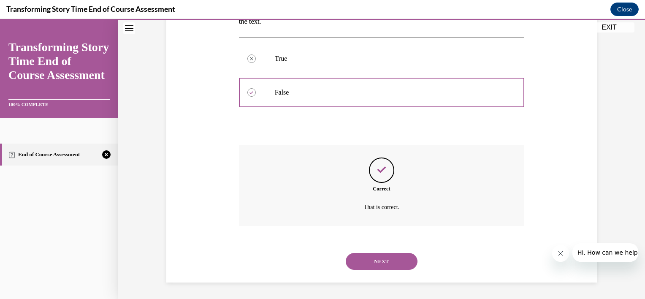
click at [385, 259] on button "NEXT" at bounding box center [382, 261] width 72 height 17
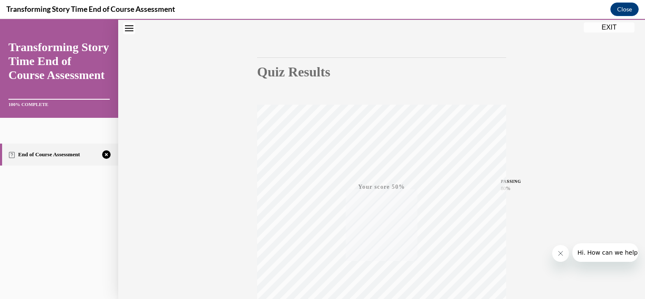
scroll to position [152, 0]
click at [377, 244] on icon "button" at bounding box center [382, 247] width 30 height 9
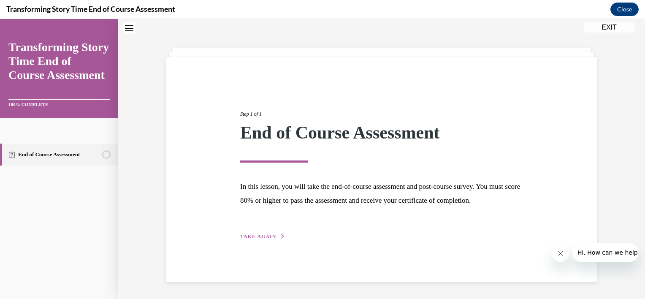
click at [266, 239] on span "TAKE AGAIN" at bounding box center [258, 236] width 36 height 6
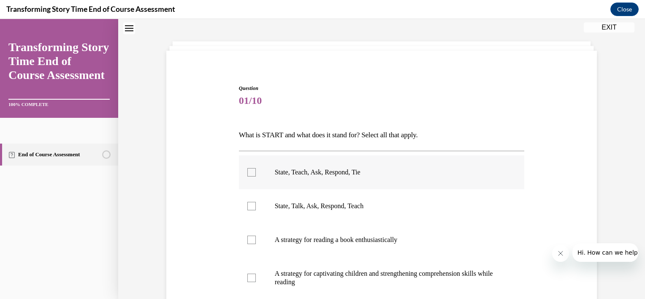
click at [247, 172] on div at bounding box center [251, 172] width 8 height 8
click at [247, 172] on input "State, Teach, Ask, Respond, Tie" at bounding box center [251, 172] width 8 height 8
checkbox input "true"
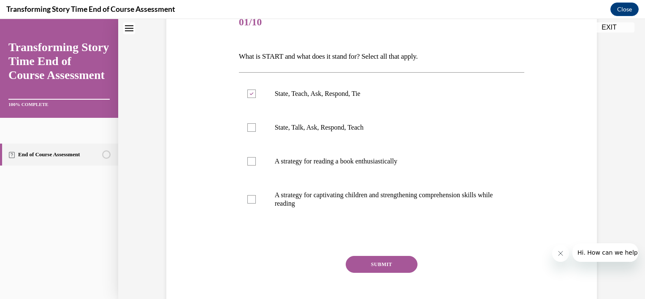
scroll to position [117, 0]
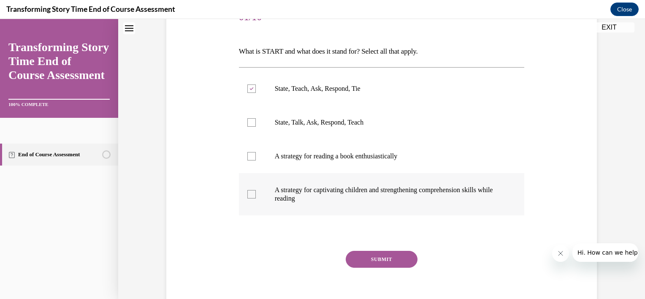
click at [351, 192] on p "A strategy for captivating children and strengthening comprehension skills whil…" at bounding box center [389, 194] width 229 height 17
click at [256, 192] on input "A strategy for captivating children and strengthening comprehension skills whil…" at bounding box center [251, 194] width 8 height 8
checkbox input "true"
click at [402, 263] on button "SUBMIT" at bounding box center [382, 259] width 72 height 17
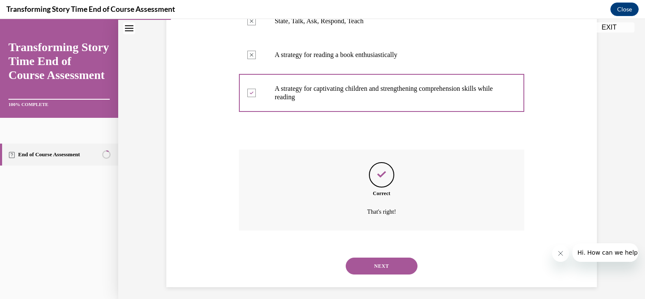
scroll to position [223, 0]
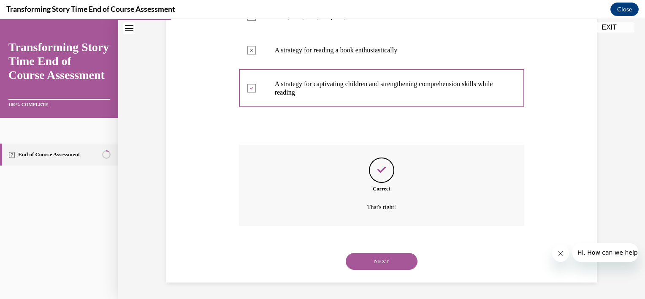
drag, startPoint x: 643, startPoint y: 220, endPoint x: 24, endPoint y: 33, distance: 647.0
click at [363, 259] on button "NEXT" at bounding box center [382, 261] width 72 height 17
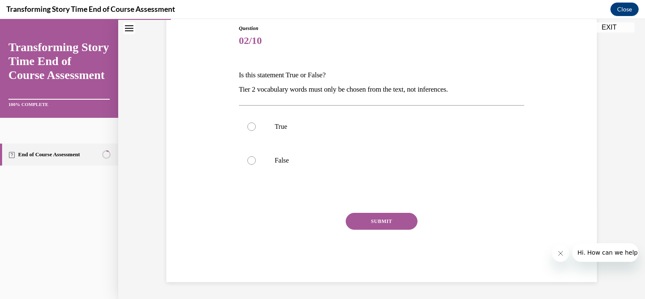
scroll to position [93, 0]
click at [254, 166] on label "False" at bounding box center [382, 161] width 286 height 34
click at [254, 165] on input "False" at bounding box center [251, 160] width 8 height 8
radio input "true"
click at [386, 221] on button "SUBMIT" at bounding box center [382, 221] width 72 height 17
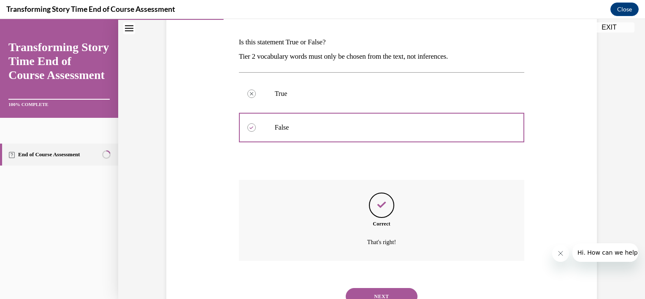
scroll to position [161, 0]
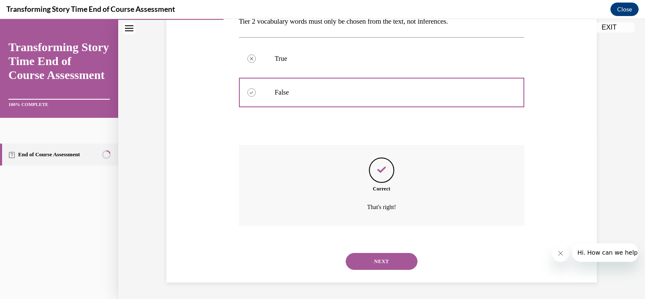
click at [407, 265] on button "NEXT" at bounding box center [382, 261] width 72 height 17
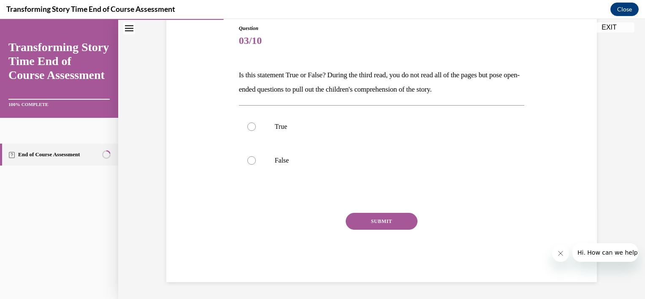
scroll to position [93, 0]
click at [268, 133] on label "True" at bounding box center [382, 127] width 286 height 34
click at [256, 131] on input "True" at bounding box center [251, 126] width 8 height 8
radio input "true"
click at [391, 217] on button "SUBMIT" at bounding box center [382, 221] width 72 height 17
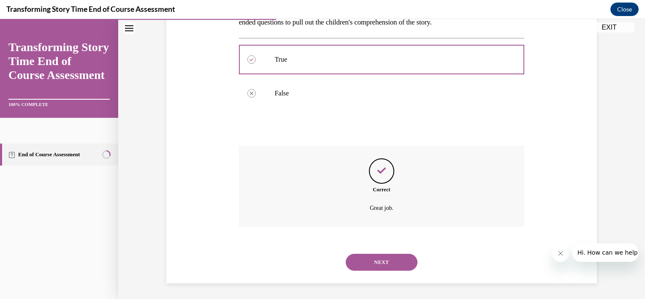
scroll to position [161, 0]
click at [390, 258] on button "NEXT" at bounding box center [382, 261] width 72 height 17
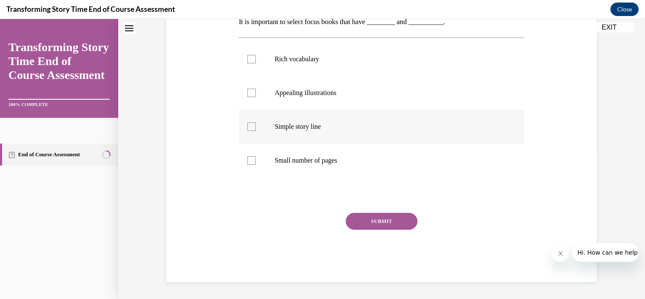
scroll to position [0, 0]
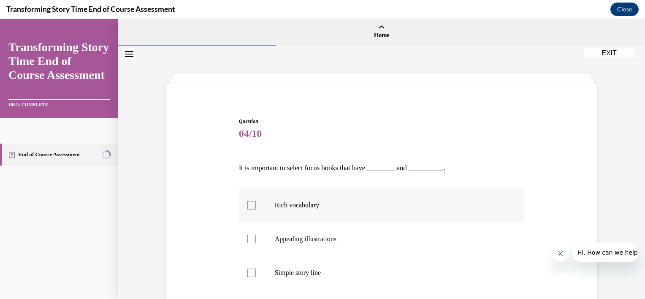
click at [257, 204] on label "Rich vocabulary" at bounding box center [382, 205] width 286 height 34
click at [256, 204] on input "Rich vocabulary" at bounding box center [251, 205] width 8 height 8
checkbox input "true"
click at [239, 233] on label "Appealing illustrations" at bounding box center [382, 239] width 286 height 34
click at [247, 235] on input "Appealing illustrations" at bounding box center [251, 239] width 8 height 8
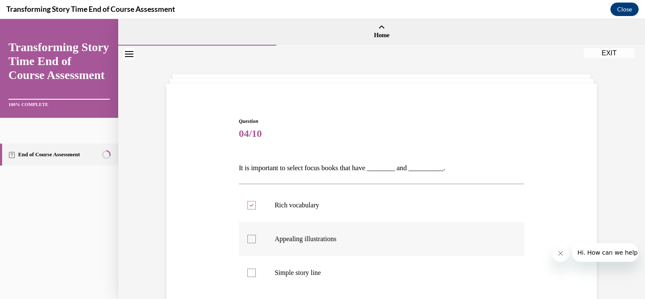
checkbox input "true"
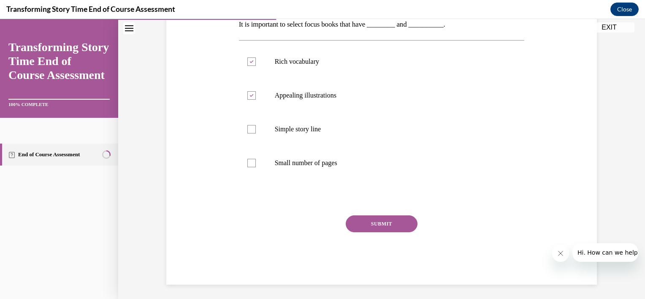
click at [380, 217] on button "SUBMIT" at bounding box center [382, 223] width 72 height 17
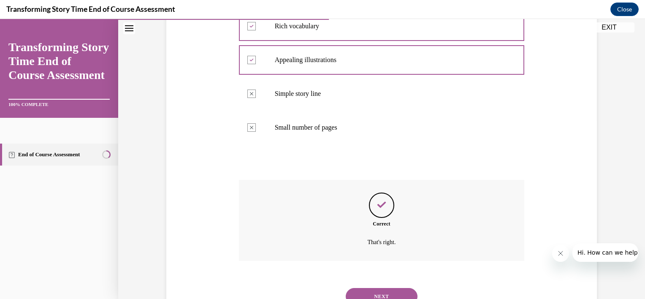
scroll to position [214, 0]
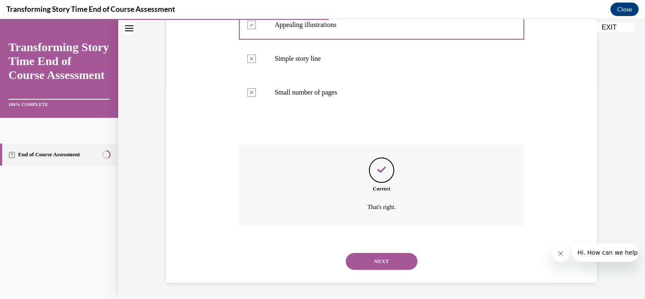
click at [392, 251] on div "NEXT" at bounding box center [382, 261] width 286 height 34
click at [392, 257] on button "NEXT" at bounding box center [382, 261] width 72 height 17
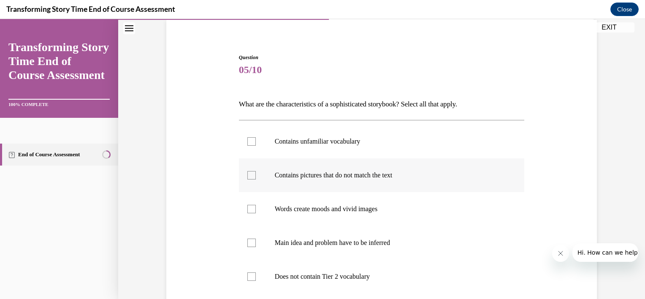
scroll to position [65, 0]
click at [383, 152] on label "Contains unfamiliar vocabulary" at bounding box center [382, 140] width 286 height 34
click at [256, 144] on input "Contains unfamiliar vocabulary" at bounding box center [251, 140] width 8 height 8
checkbox input "true"
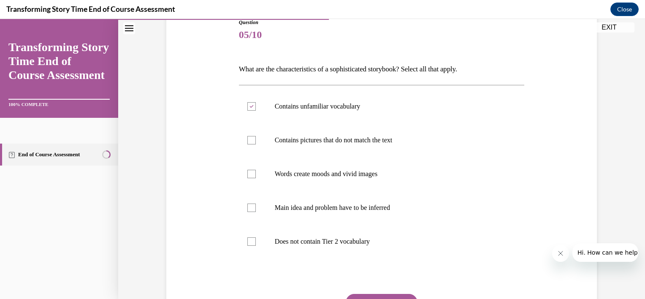
scroll to position [100, 0]
click at [455, 141] on p "Contains pictures that do not match the text" at bounding box center [389, 139] width 229 height 8
click at [256, 141] on input "Contains pictures that do not match the text" at bounding box center [251, 139] width 8 height 8
checkbox input "true"
click at [414, 169] on p "Words create moods and vivid images" at bounding box center [389, 172] width 229 height 8
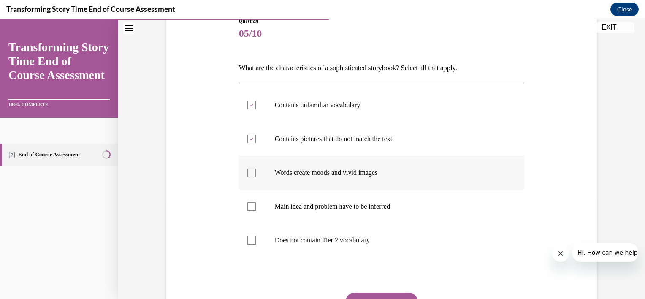
click at [256, 169] on input "Words create moods and vivid images" at bounding box center [251, 172] width 8 height 8
checkbox input "true"
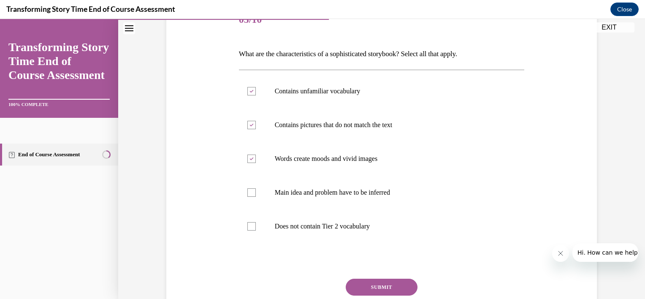
scroll to position [118, 0]
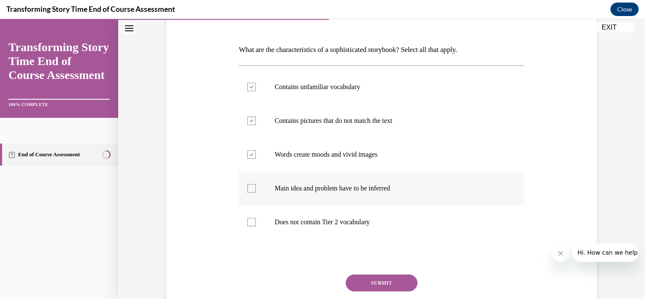
click at [399, 193] on label "Main idea and problem have to be inferred" at bounding box center [382, 188] width 286 height 34
click at [256, 193] on input "Main idea and problem have to be inferred" at bounding box center [251, 188] width 8 height 8
checkbox input "true"
click at [397, 287] on button "SUBMIT" at bounding box center [382, 282] width 72 height 17
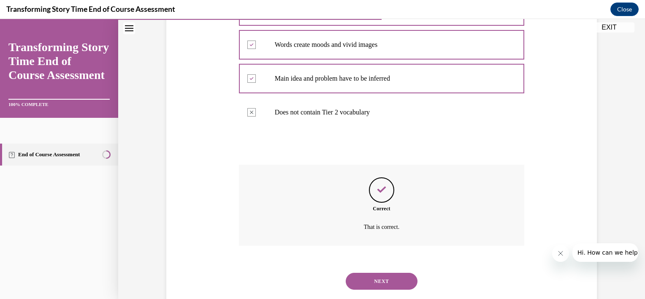
scroll to position [248, 0]
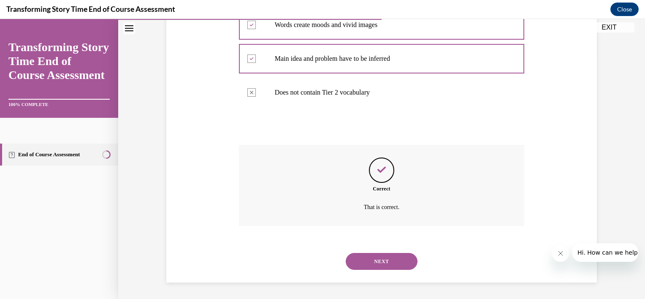
click at [366, 253] on button "NEXT" at bounding box center [382, 261] width 72 height 17
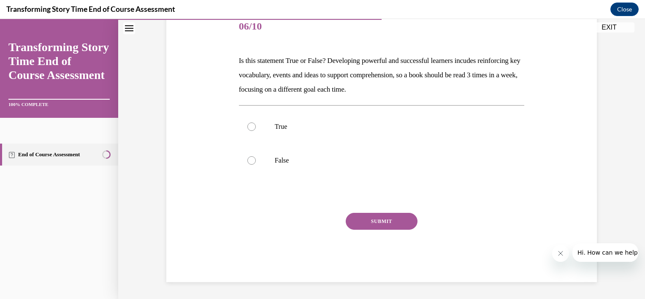
scroll to position [94, 0]
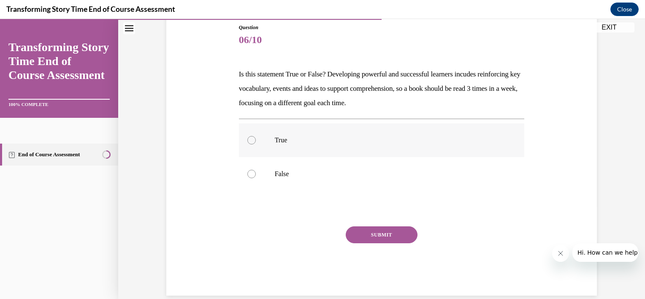
click at [267, 138] on label "True" at bounding box center [382, 140] width 286 height 34
click at [256, 138] on input "True" at bounding box center [251, 140] width 8 height 8
radio input "true"
click at [411, 225] on div "Question 06/10 Is this statement True or False? Developing powerful and success…" at bounding box center [382, 160] width 286 height 272
click at [404, 233] on button "SUBMIT" at bounding box center [382, 234] width 72 height 17
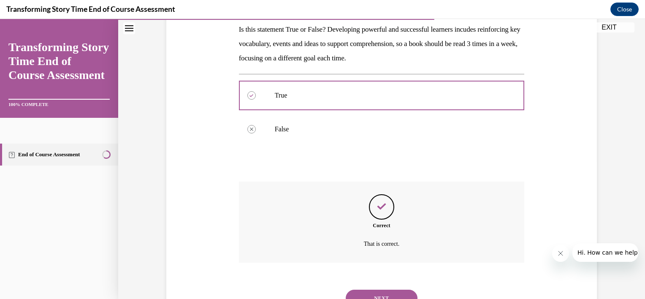
scroll to position [175, 0]
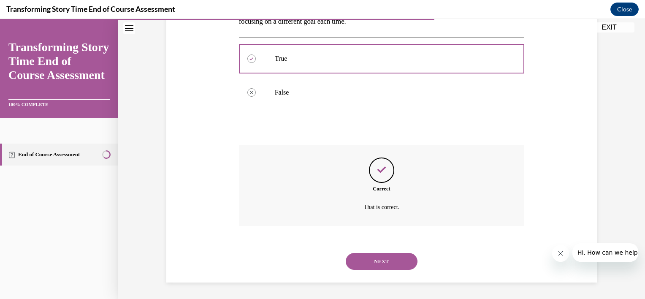
click at [346, 263] on button "NEXT" at bounding box center [382, 261] width 72 height 17
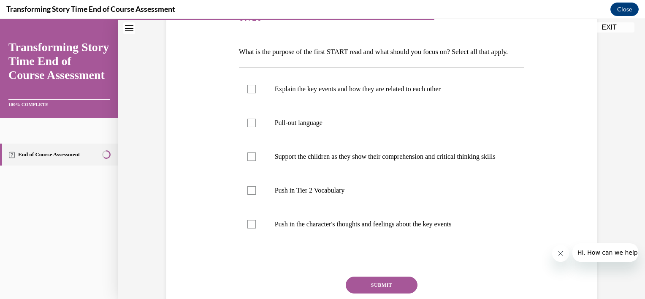
scroll to position [99, 0]
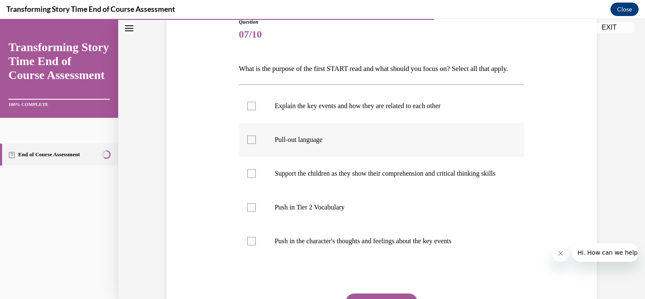
click at [353, 157] on label "Pull-out language" at bounding box center [382, 140] width 286 height 34
click at [256, 144] on input "Pull-out language" at bounding box center [251, 140] width 8 height 8
checkbox input "true"
click at [350, 212] on p "Push in Tier 2 Vocabulary" at bounding box center [389, 207] width 229 height 8
click at [256, 212] on input "Push in Tier 2 Vocabulary" at bounding box center [251, 207] width 8 height 8
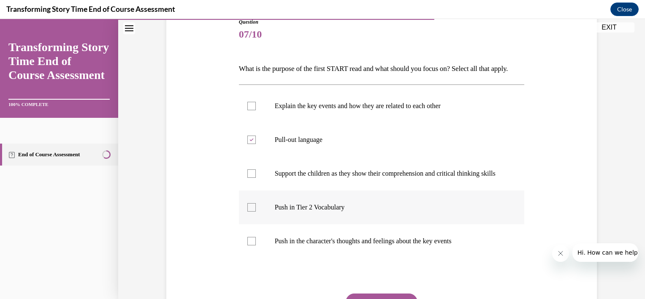
checkbox input "true"
click at [305, 110] on p "Explain the key events and how they are related to each other" at bounding box center [389, 106] width 229 height 8
click at [256, 110] on input "Explain the key events and how they are related to each other" at bounding box center [251, 106] width 8 height 8
checkbox input "true"
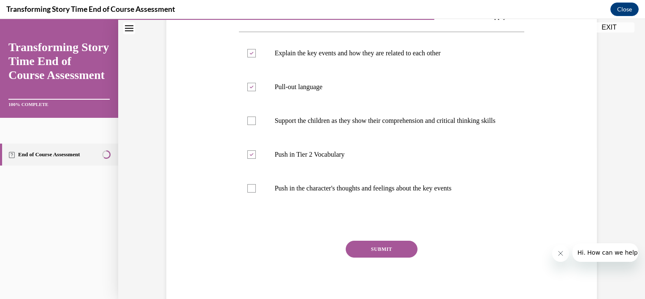
scroll to position [181, 0]
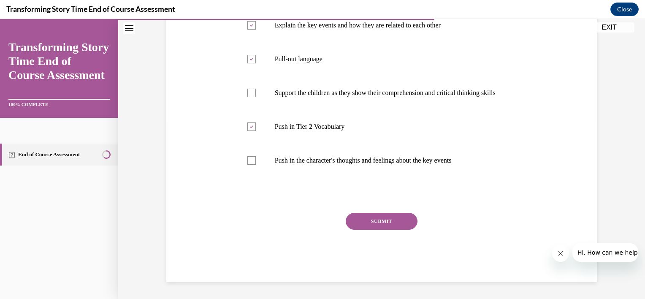
click at [415, 248] on div "SUBMIT" at bounding box center [382, 234] width 286 height 42
click at [405, 230] on button "SUBMIT" at bounding box center [382, 221] width 72 height 17
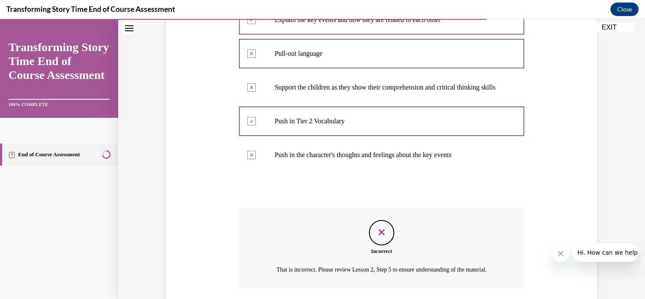
scroll to position [281, 0]
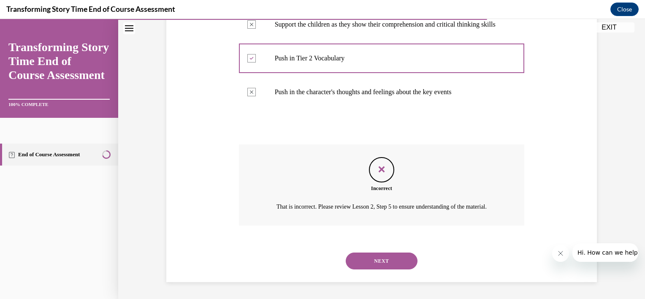
click at [374, 258] on button "NEXT" at bounding box center [382, 260] width 72 height 17
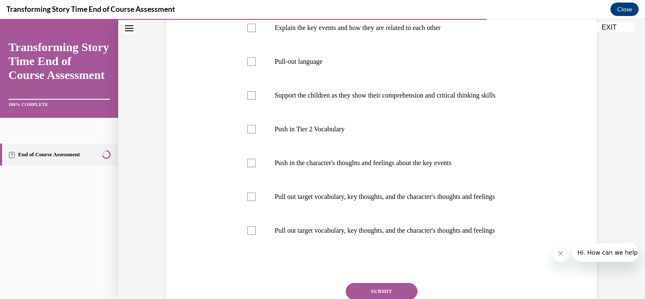
scroll to position [180, 0]
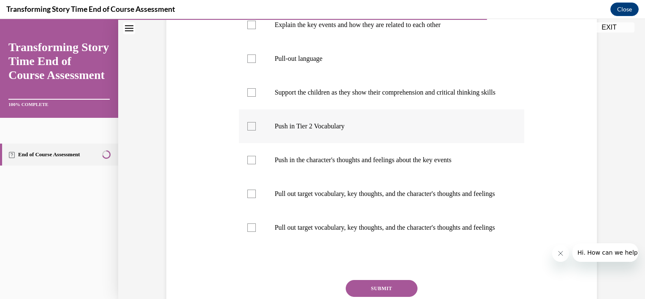
click at [375, 143] on label "Push in Tier 2 Vocabulary" at bounding box center [382, 126] width 286 height 34
click at [256, 130] on input "Push in Tier 2 Vocabulary" at bounding box center [251, 126] width 8 height 8
checkbox input "true"
click at [465, 164] on p "Push in the character's thoughts and feelings about the key events" at bounding box center [389, 160] width 229 height 8
click at [256, 164] on input "Push in the character's thoughts and feelings about the key events" at bounding box center [251, 160] width 8 height 8
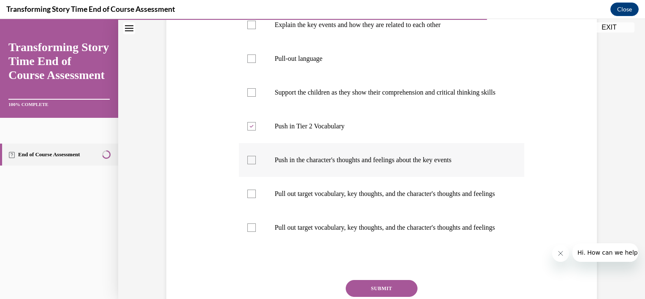
checkbox input "true"
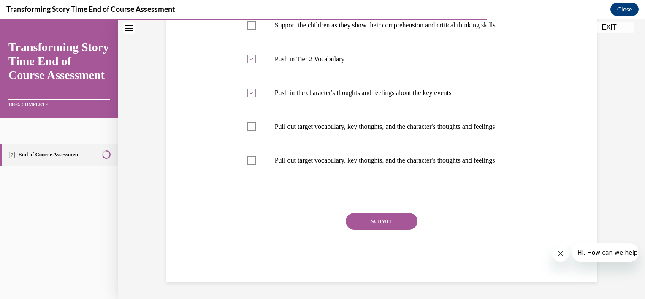
click at [377, 218] on button "SUBMIT" at bounding box center [382, 221] width 72 height 17
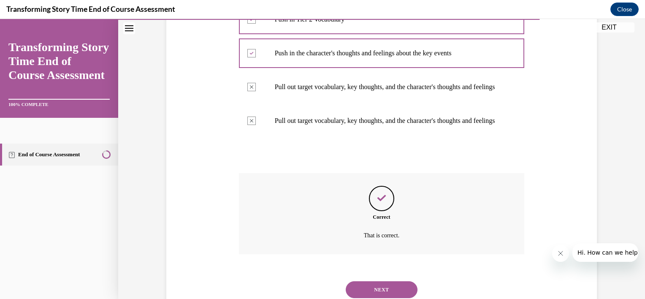
scroll to position [355, 0]
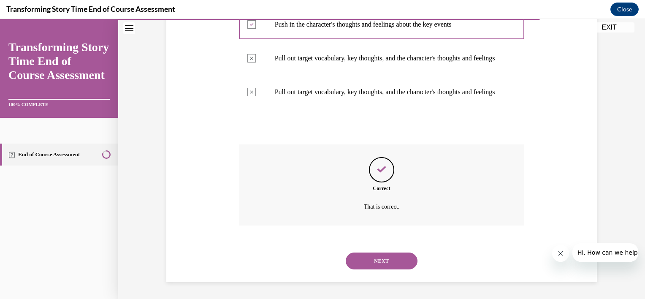
click at [363, 262] on button "NEXT" at bounding box center [382, 260] width 72 height 17
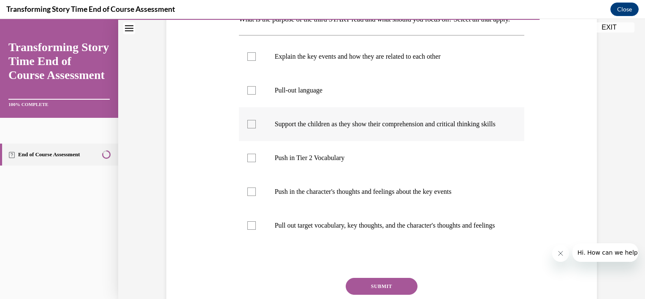
scroll to position [149, 0]
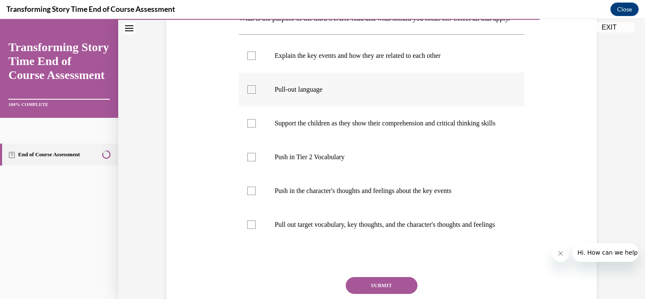
click at [277, 97] on label "Pull-out language" at bounding box center [382, 90] width 286 height 34
click at [256, 94] on input "Pull-out language" at bounding box center [251, 89] width 8 height 8
checkbox input "true"
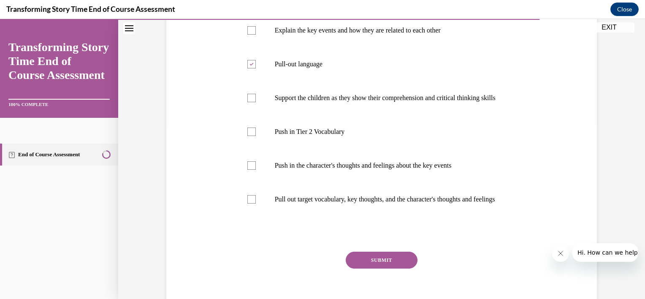
scroll to position [173, 0]
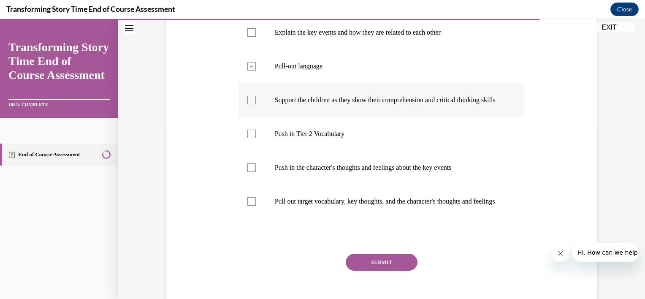
click at [445, 104] on p "Support the children as they show their comprehension and critical thinking ski…" at bounding box center [389, 100] width 229 height 8
click at [256, 104] on input "Support the children as they show their comprehension and critical thinking ski…" at bounding box center [251, 100] width 8 height 8
checkbox input "true"
click at [400, 206] on p "Pull out target vocabulary, key thoughts, and the character's thoughts and feel…" at bounding box center [389, 201] width 229 height 8
click at [256, 206] on input "Pull out target vocabulary, key thoughts, and the character's thoughts and feel…" at bounding box center [251, 201] width 8 height 8
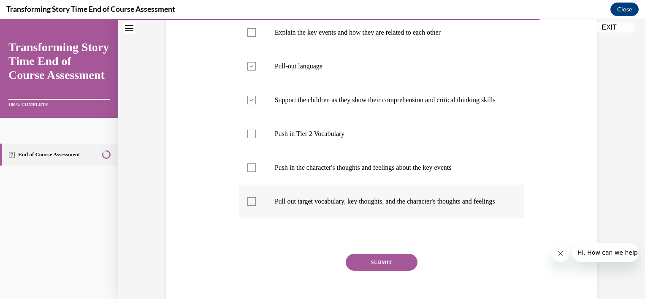
checkbox input "true"
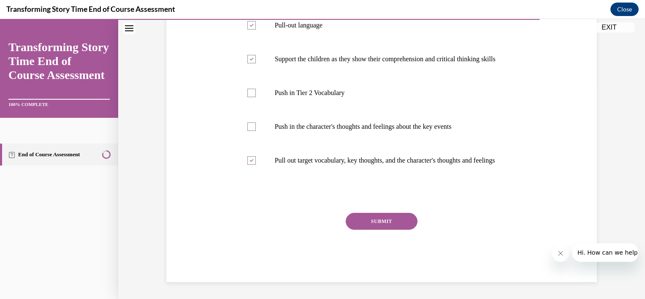
click at [402, 230] on button "SUBMIT" at bounding box center [382, 221] width 72 height 17
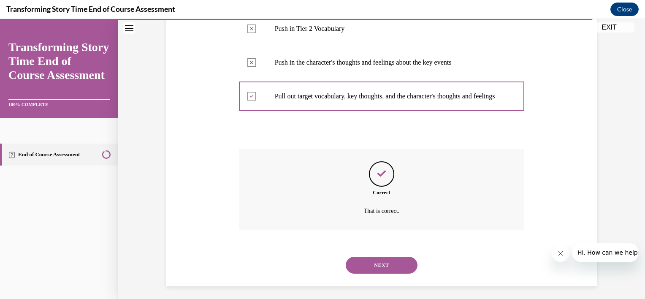
scroll to position [313, 0]
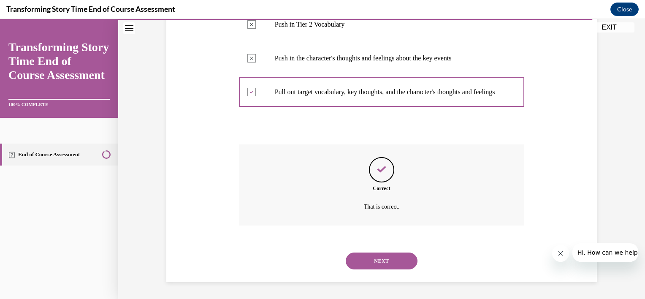
click at [389, 262] on button "NEXT" at bounding box center [382, 260] width 72 height 17
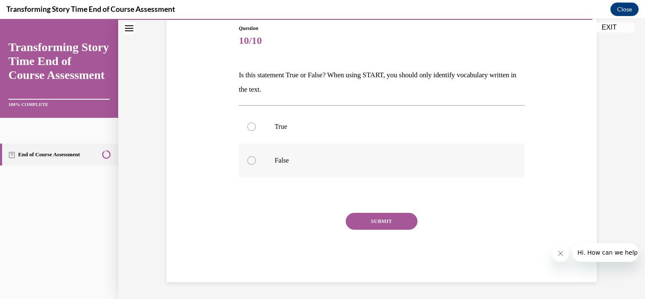
click at [252, 162] on div at bounding box center [251, 160] width 8 height 8
click at [252, 162] on input "False" at bounding box center [251, 160] width 8 height 8
radio input "true"
click at [358, 223] on button "SUBMIT" at bounding box center [382, 221] width 72 height 17
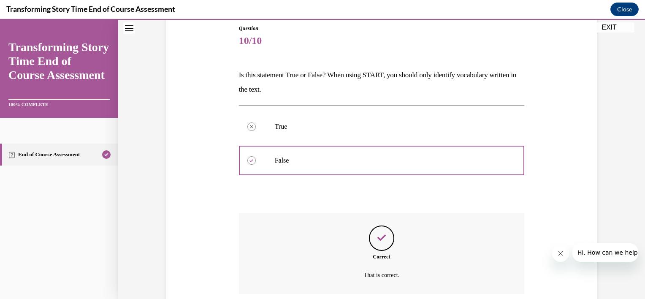
scroll to position [161, 0]
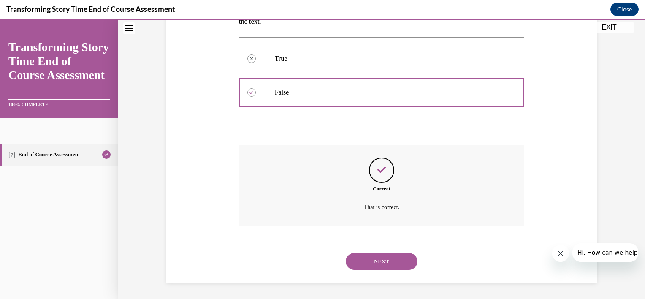
click at [399, 253] on button "NEXT" at bounding box center [382, 261] width 72 height 17
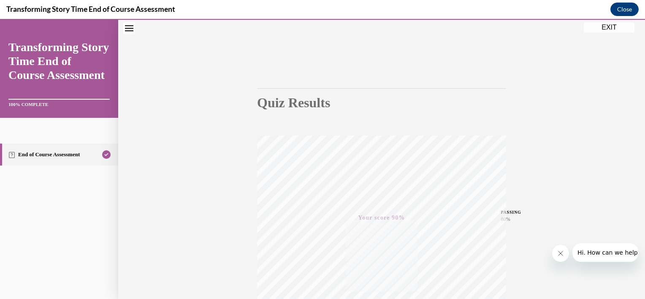
scroll to position [27, 0]
click at [616, 29] on button "EXIT" at bounding box center [609, 27] width 51 height 10
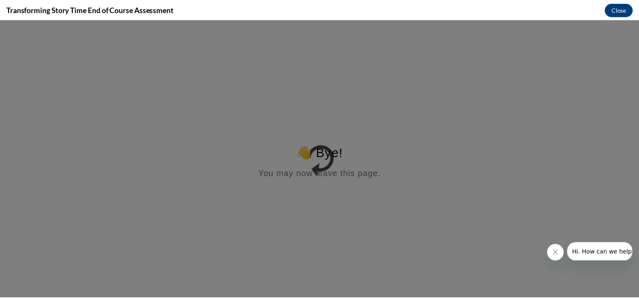
scroll to position [0, 0]
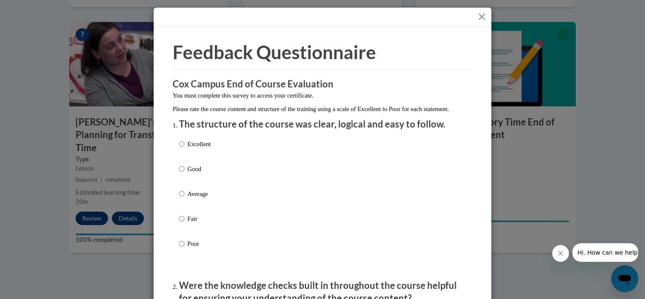
click at [480, 16] on button "Close" at bounding box center [482, 16] width 11 height 11
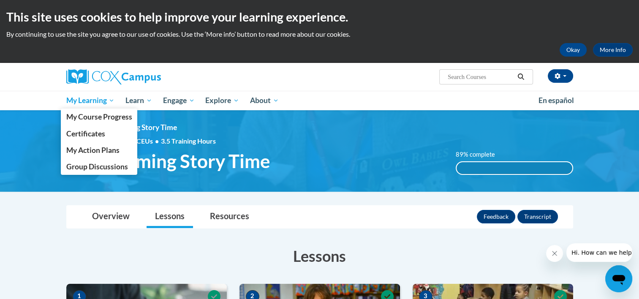
click at [110, 104] on span "My Learning" at bounding box center [90, 100] width 49 height 10
click at [107, 117] on span "My Course Progress" at bounding box center [99, 116] width 66 height 9
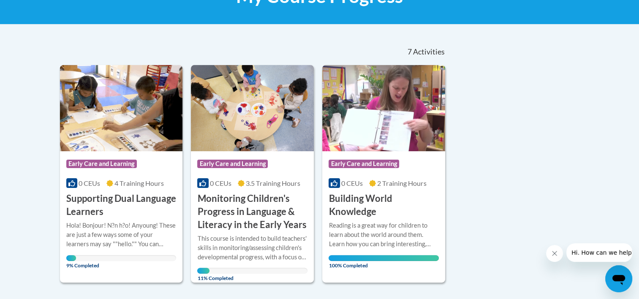
scroll to position [153, 0]
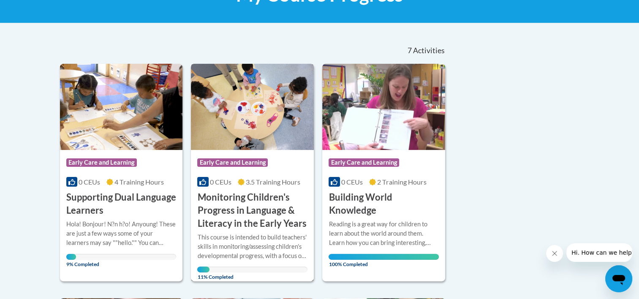
click at [259, 203] on h3 "Monitoring Children's Progress in Language & Literacy in the Early Years" at bounding box center [252, 210] width 110 height 39
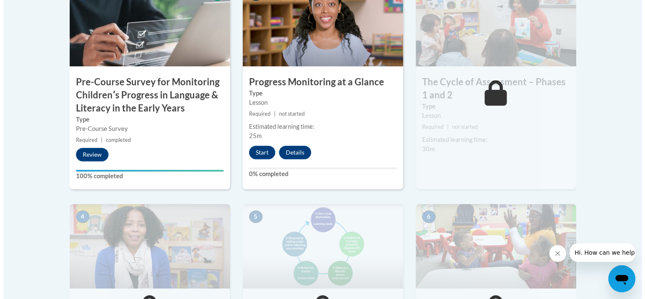
scroll to position [323, 0]
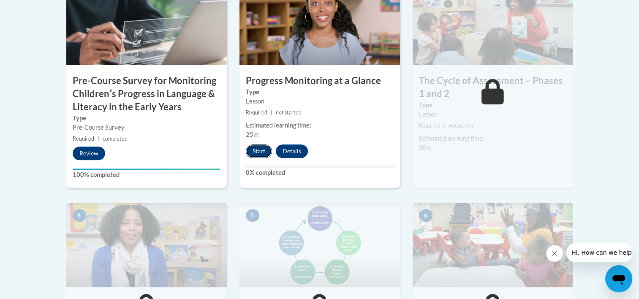
click at [269, 150] on button "Start" at bounding box center [259, 151] width 26 height 14
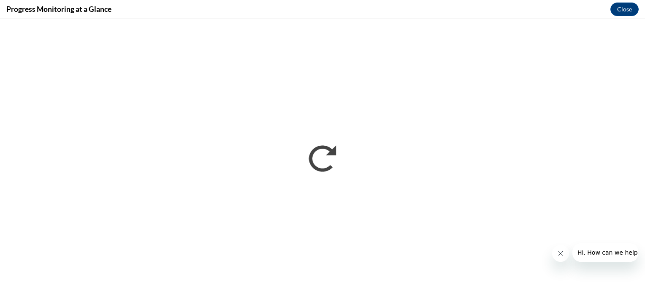
scroll to position [0, 0]
